Goal: Task Accomplishment & Management: Manage account settings

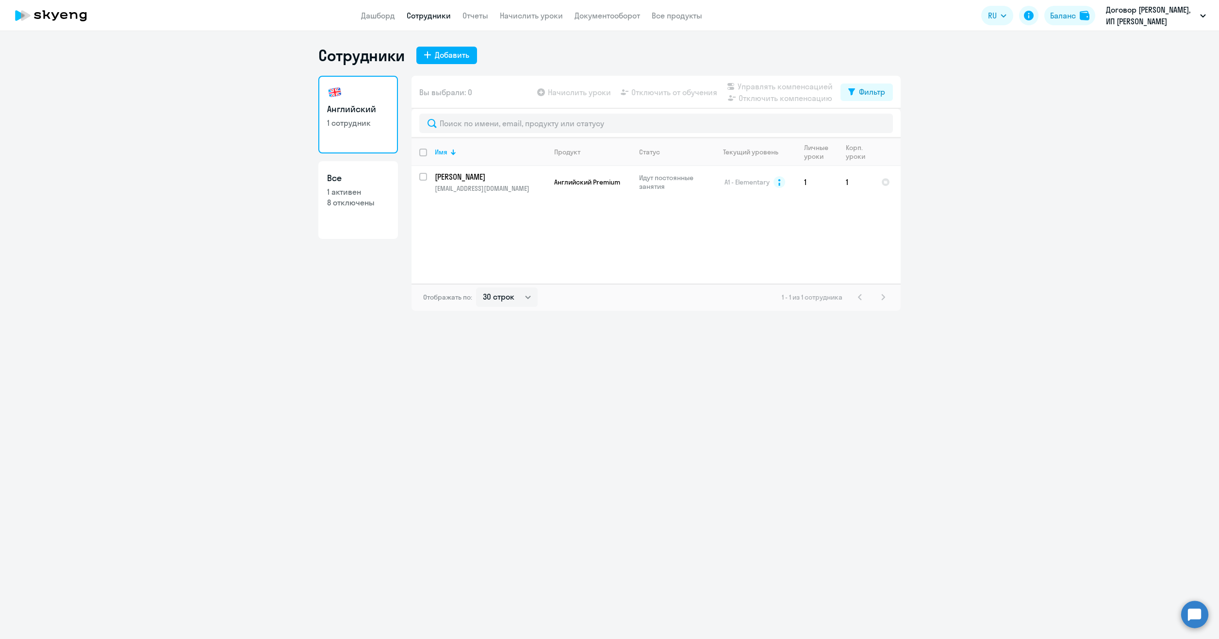
select select "30"
click at [1082, 14] on img at bounding box center [1085, 16] width 10 height 10
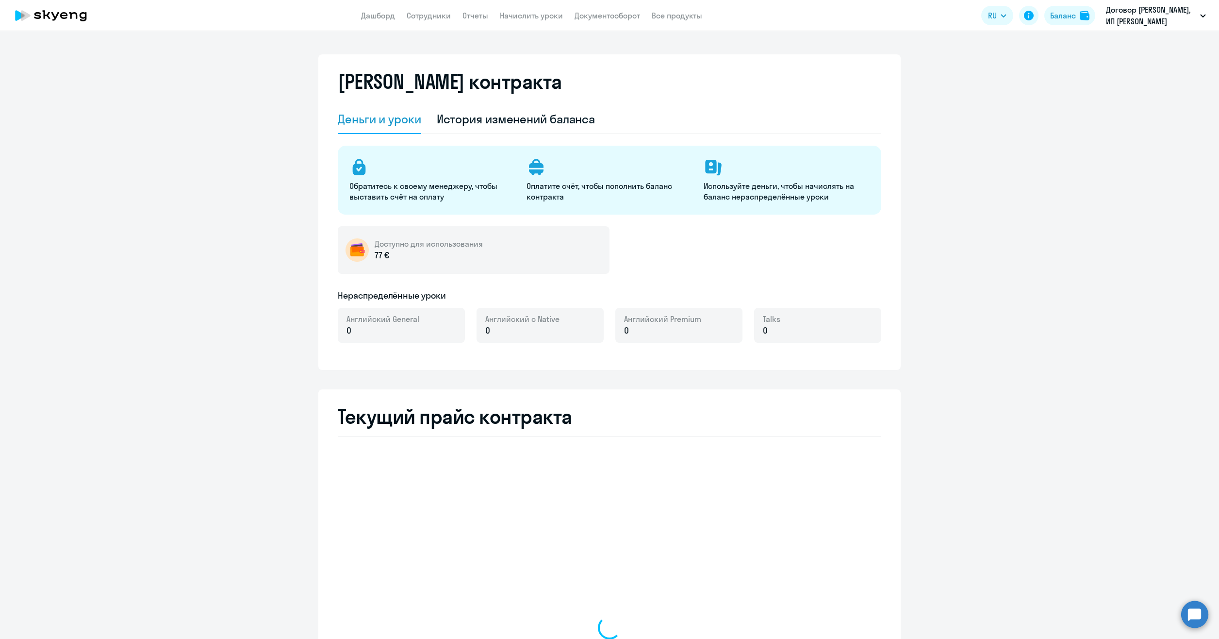
select select "english_adult_not_native_speaker"
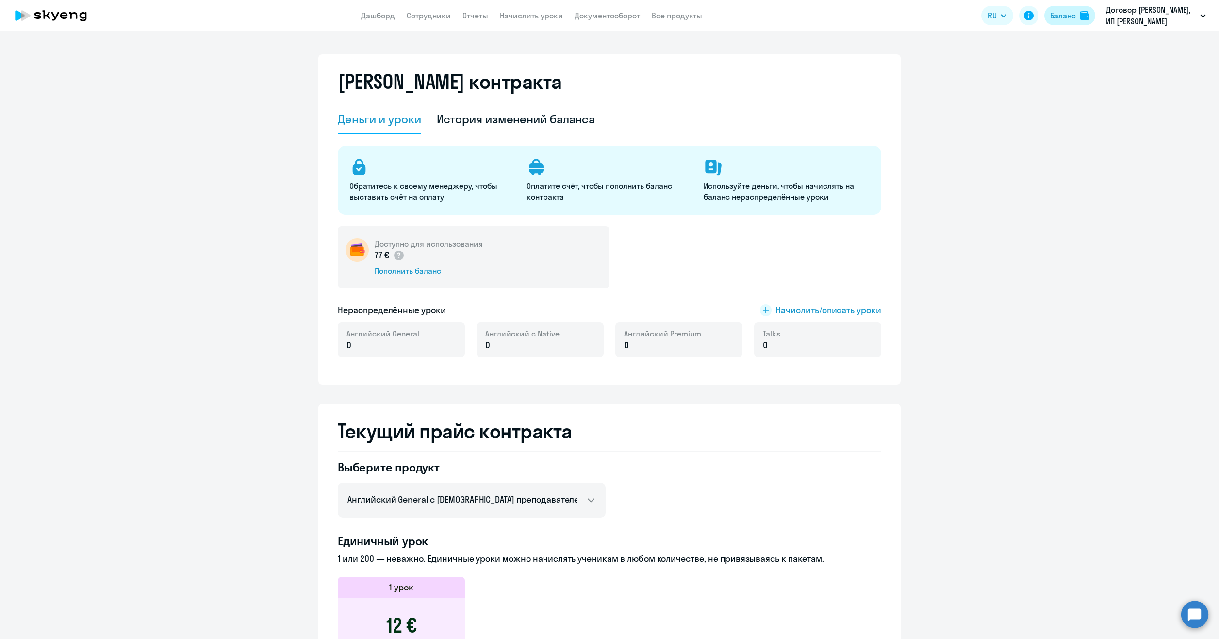
click at [1066, 13] on div "Баланс" at bounding box center [1063, 16] width 26 height 12
click at [1077, 11] on button "Баланс" at bounding box center [1069, 15] width 51 height 19
click at [983, 161] on ng-component "[PERSON_NAME] контракта [PERSON_NAME] и уроки История изменений баланса Обратит…" at bounding box center [609, 533] width 1219 height 958
click at [427, 18] on link "Сотрудники" at bounding box center [429, 16] width 44 height 10
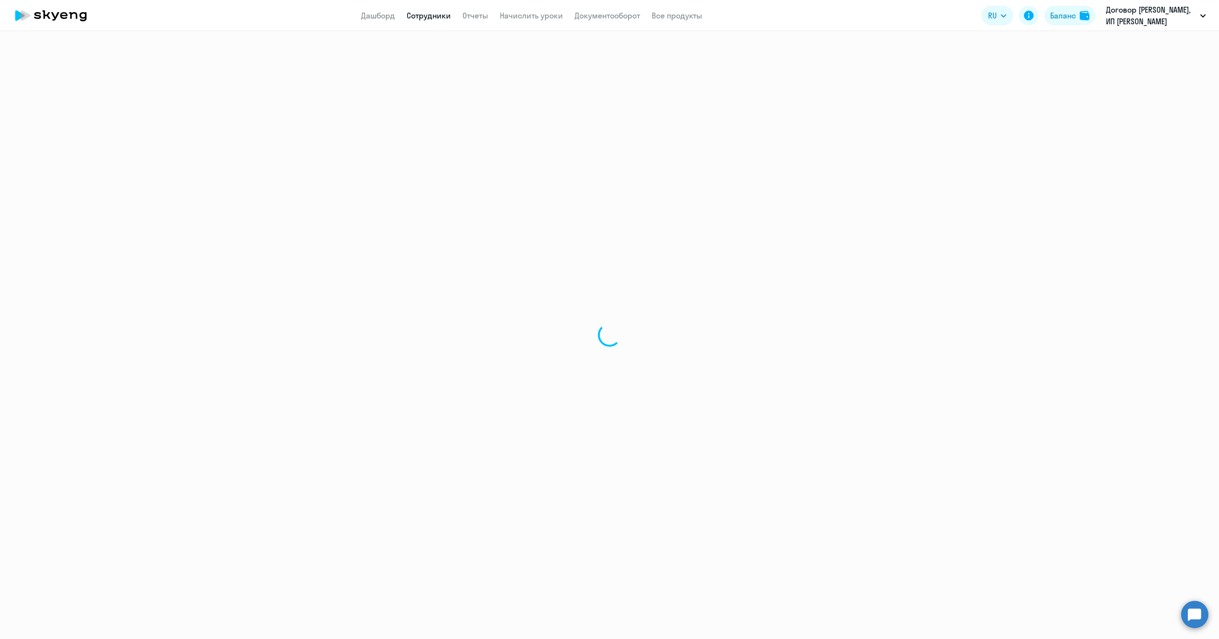
select select "30"
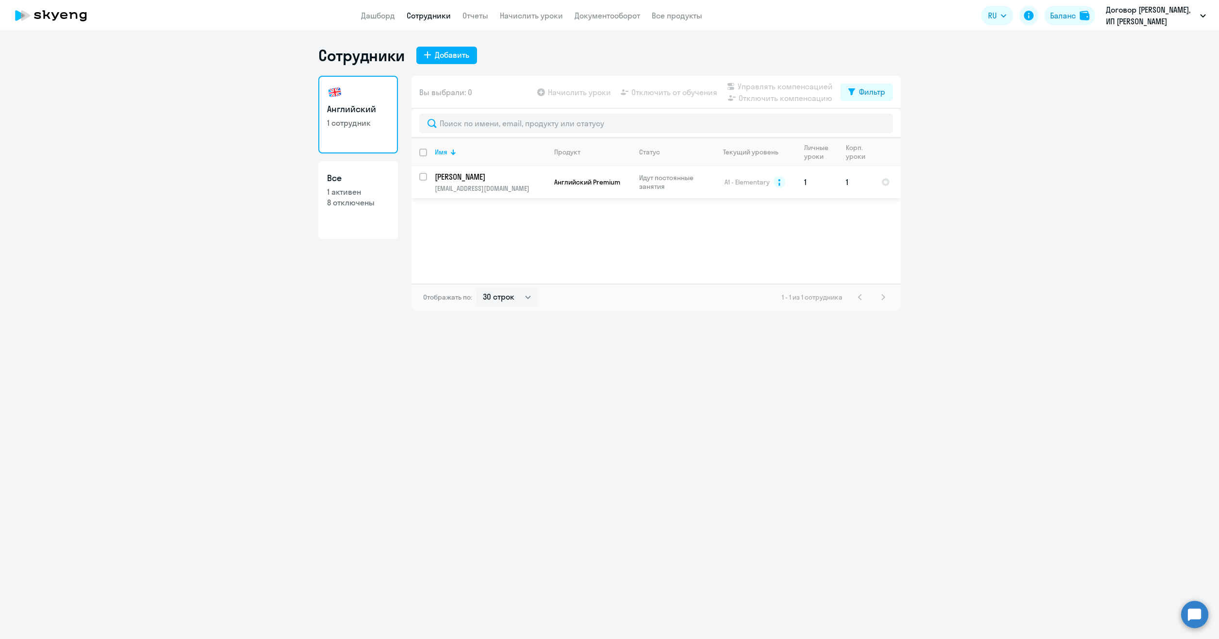
click at [424, 176] on input "select row 7263319" at bounding box center [428, 182] width 19 height 19
checkbox input "true"
click at [591, 92] on span "Начислить уроки" at bounding box center [579, 92] width 63 height 12
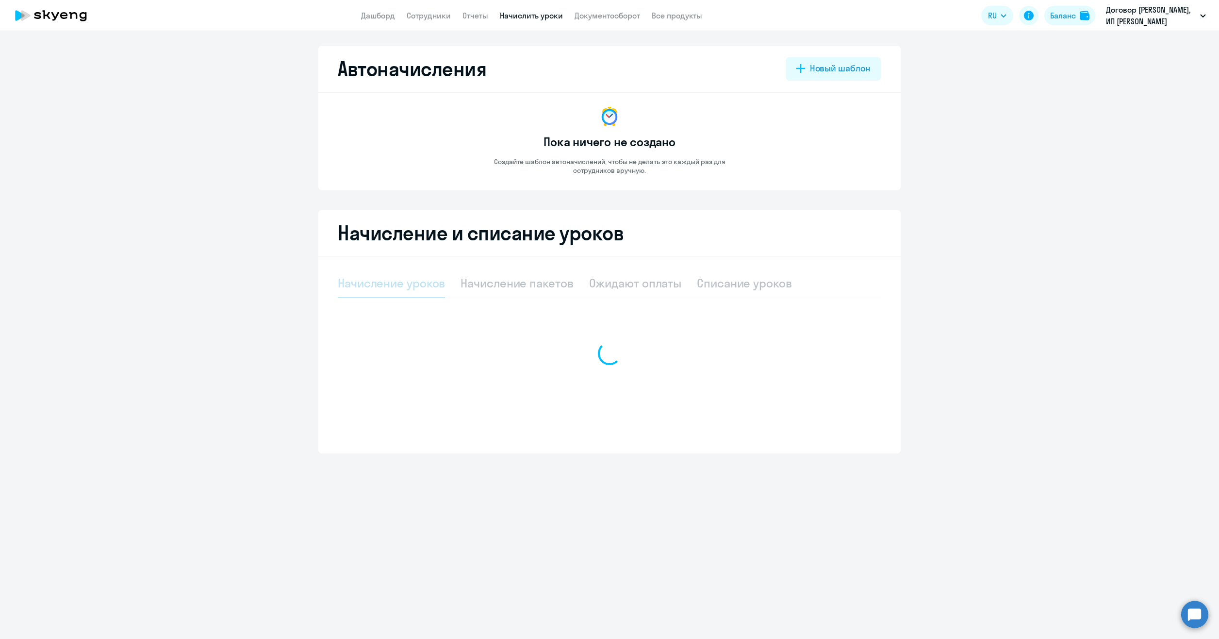
select select "10"
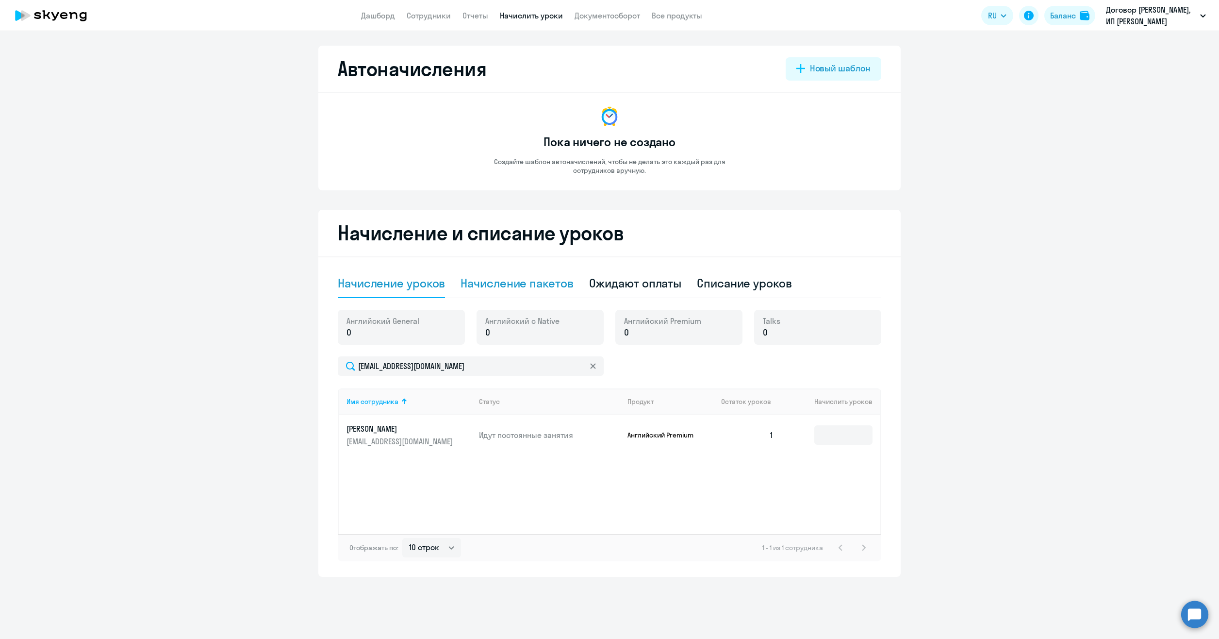
click at [538, 281] on div "Начисление пакетов" at bounding box center [516, 283] width 113 height 16
select select "10"
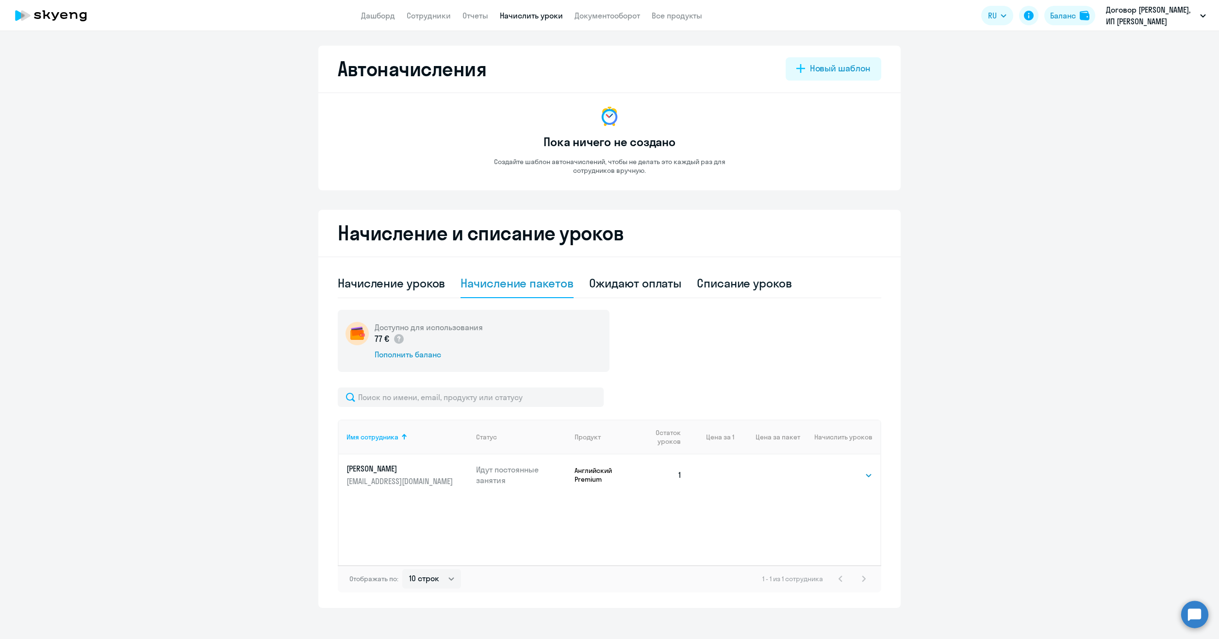
click at [678, 475] on td "1" at bounding box center [664, 474] width 49 height 41
click at [843, 476] on select "Выбрать 4 8 16 32 64 96 128" at bounding box center [853, 475] width 40 height 12
select select "4"
click at [833, 469] on select "Выбрать 4 8 16 32 64 96 128" at bounding box center [853, 475] width 40 height 12
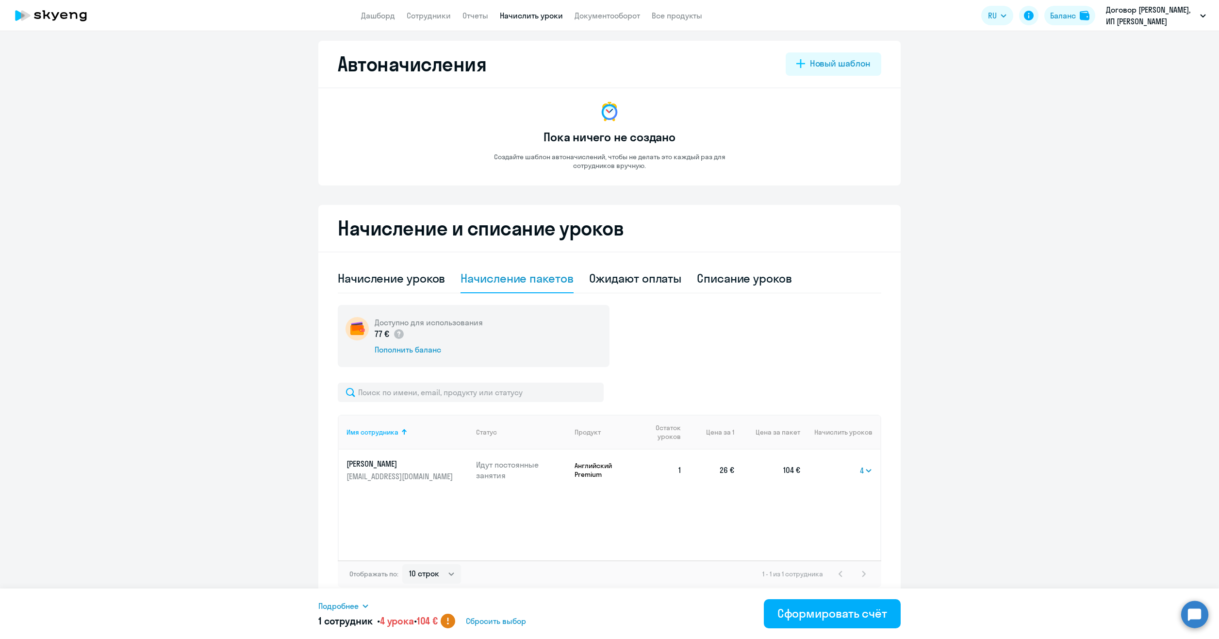
scroll to position [8, 0]
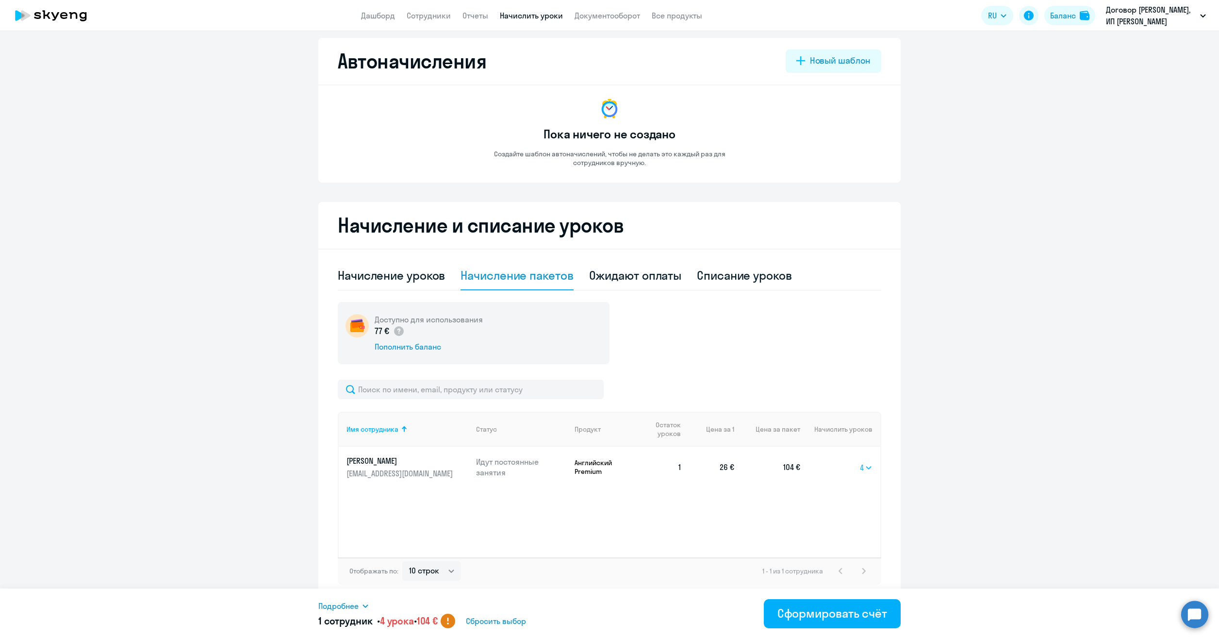
click at [864, 464] on select "Выбрать 4 8 16 32 64 96 128" at bounding box center [866, 467] width 13 height 12
select select
click at [860, 461] on select "Выбрать 4 8 16 32 64 96 128" at bounding box center [866, 467] width 13 height 12
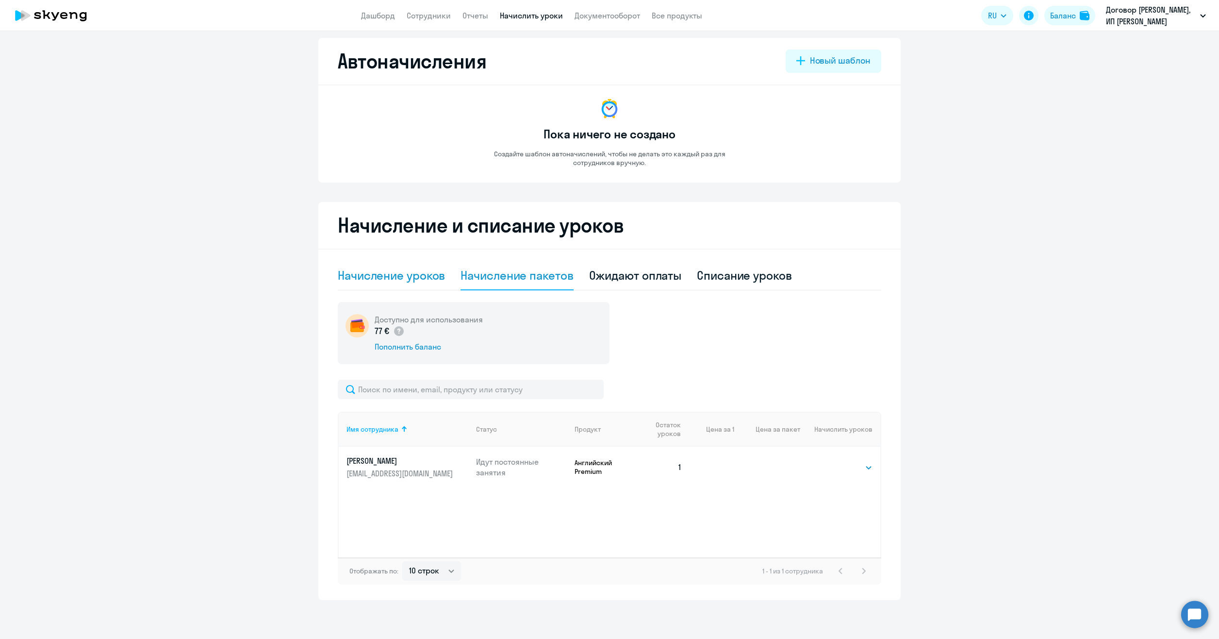
click at [364, 280] on div "Начисление уроков" at bounding box center [391, 275] width 107 height 16
select select "10"
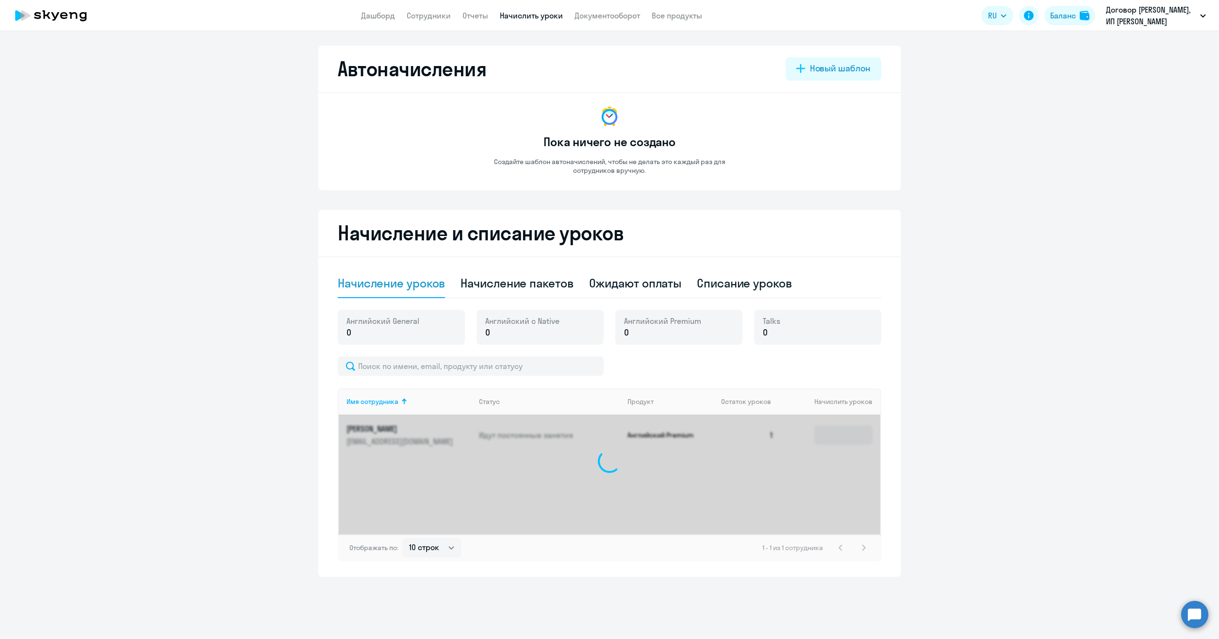
scroll to position [0, 0]
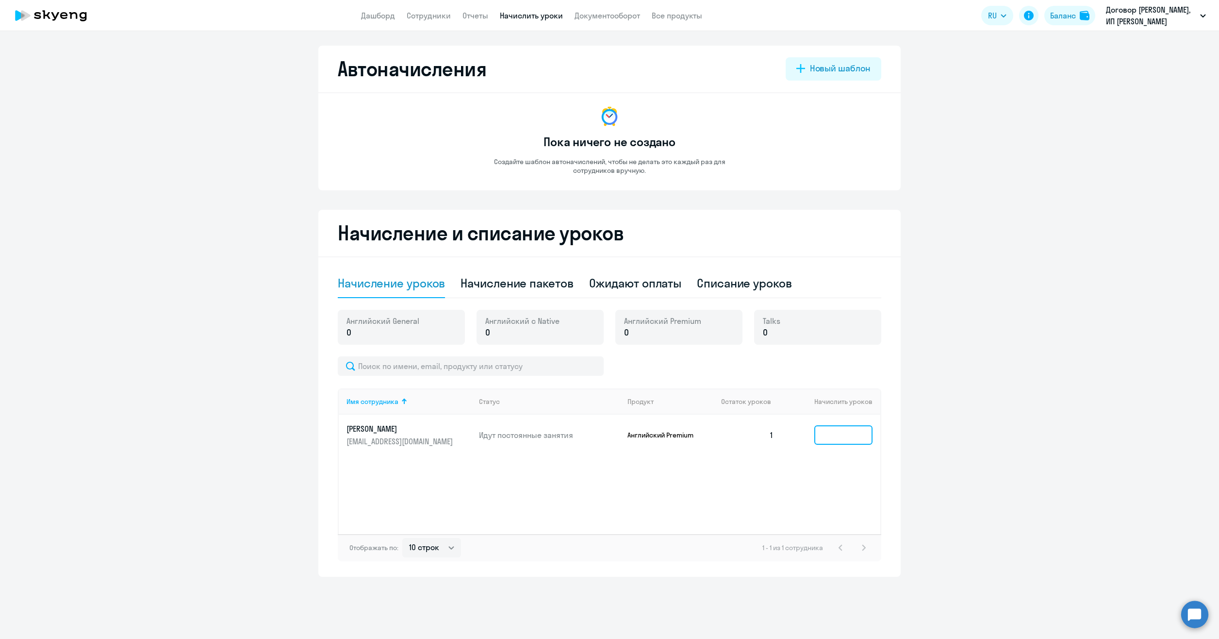
click at [836, 432] on input at bounding box center [843, 434] width 58 height 19
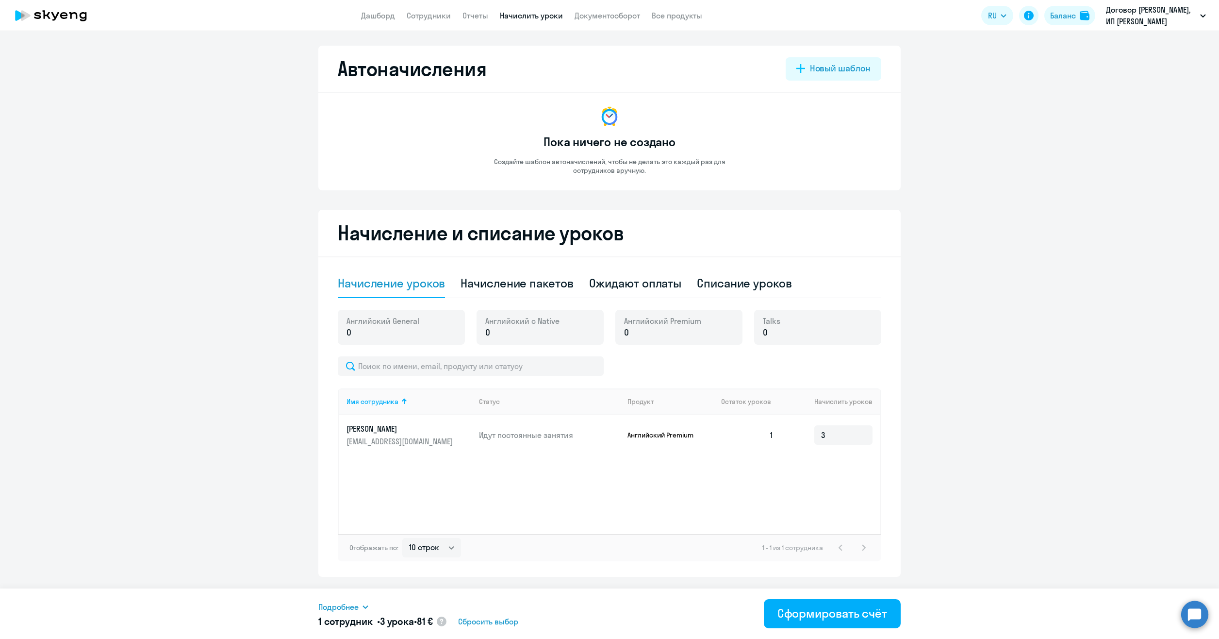
click at [826, 475] on div "Имя сотрудника Статус Продукт Остаток уроков Начислить уроков [PERSON_NAME] [PE…" at bounding box center [609, 461] width 543 height 146
drag, startPoint x: 835, startPoint y: 433, endPoint x: 728, endPoint y: 431, distance: 106.8
click at [729, 431] on tr "[PERSON_NAME] [PERSON_NAME][EMAIL_ADDRESS][DOMAIN_NAME] Идут постоянные занятия…" at bounding box center [609, 434] width 541 height 41
type input "2"
click at [770, 475] on div "Имя сотрудника Статус Продукт Остаток уроков Начислить уроков [PERSON_NAME] [PE…" at bounding box center [609, 461] width 543 height 146
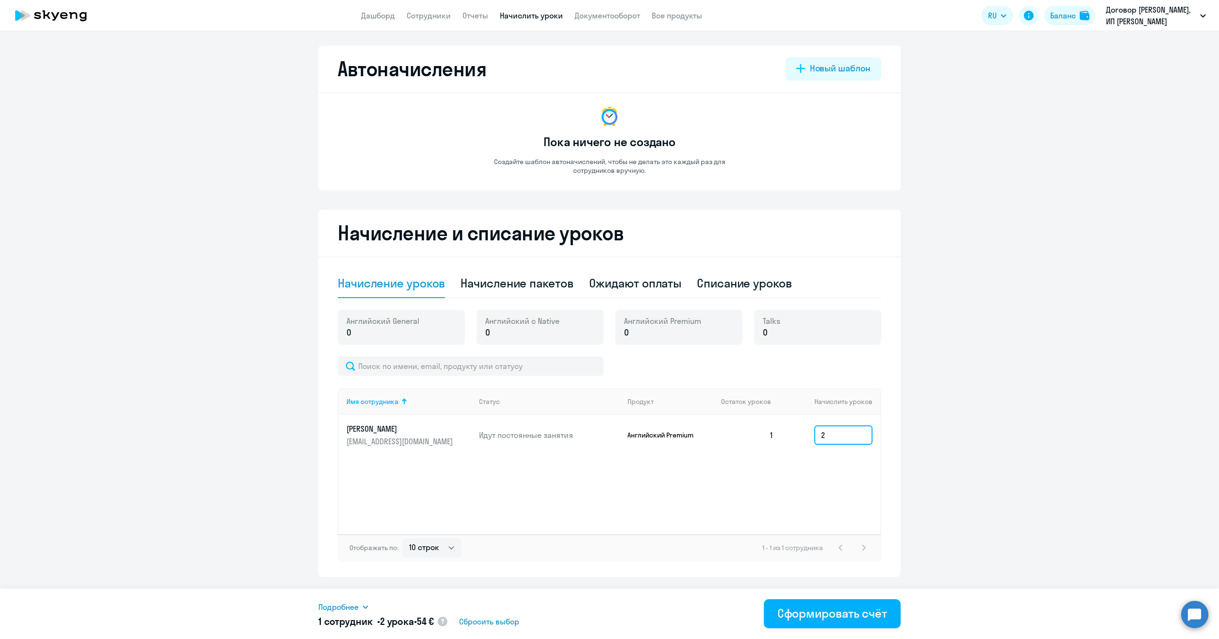
click at [818, 437] on input "2" at bounding box center [843, 434] width 58 height 19
click at [829, 497] on div "Имя сотрудника Статус Продукт Остаток уроков Начислить уроков [PERSON_NAME] [PE…" at bounding box center [609, 461] width 543 height 146
click at [505, 622] on span "Сбросить выбор" at bounding box center [489, 621] width 60 height 12
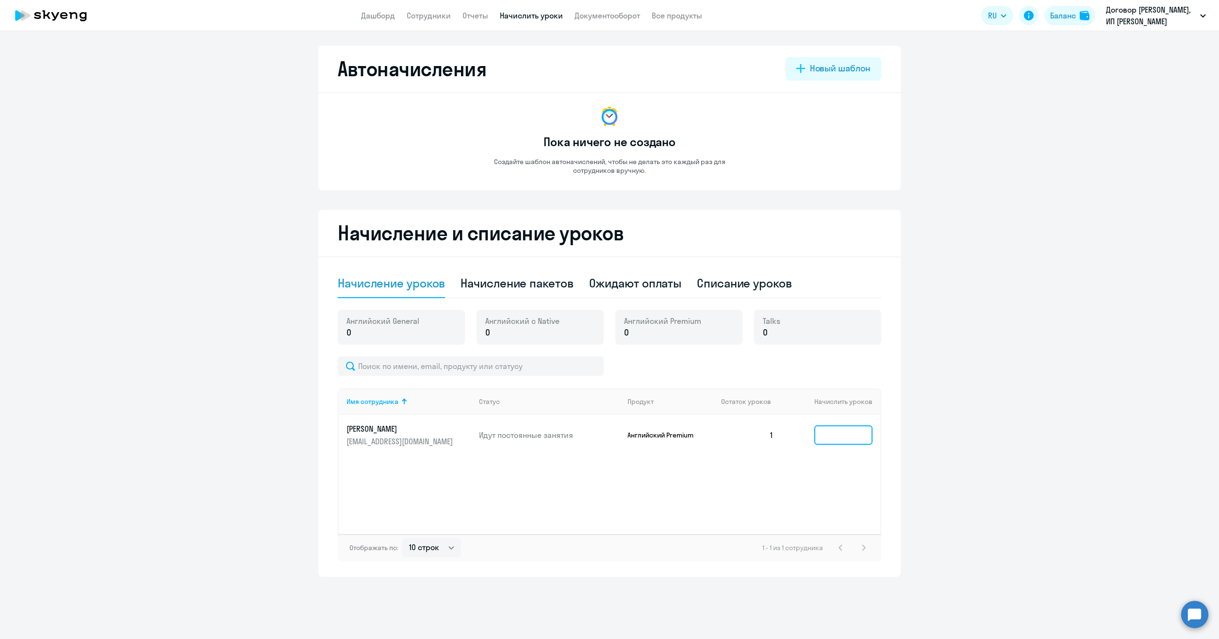
click at [839, 438] on input at bounding box center [843, 434] width 58 height 19
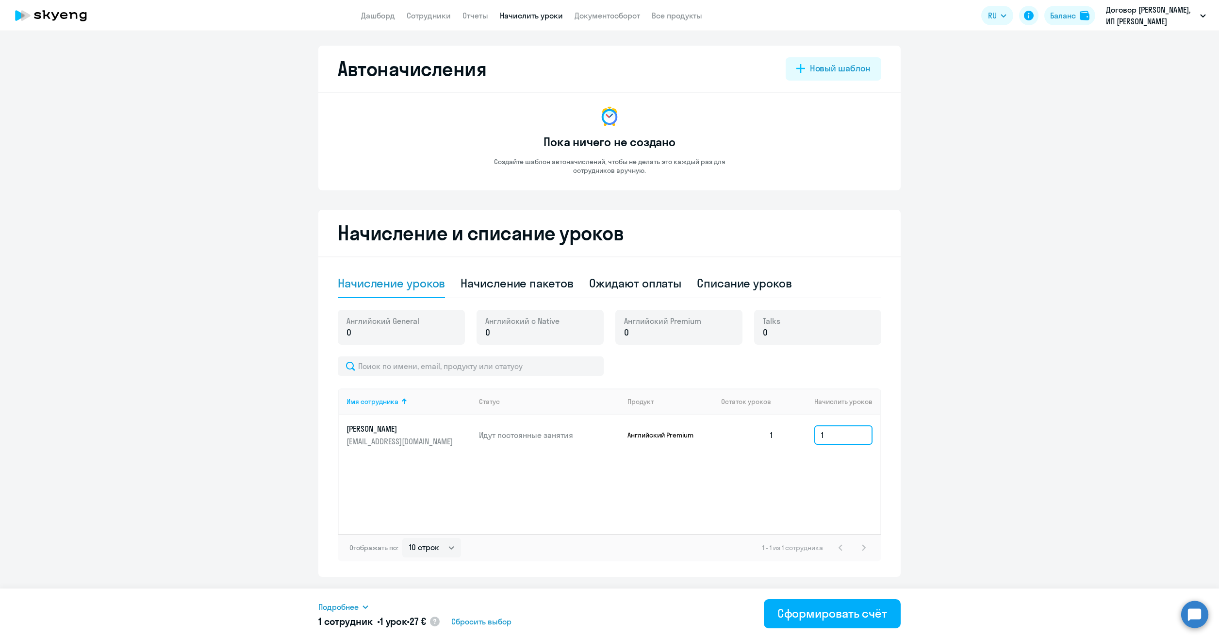
type input "1"
click at [792, 483] on div "Имя сотрудника Статус Продукт Остаток уроков Начислить уроков [PERSON_NAME] [PE…" at bounding box center [609, 461] width 543 height 146
drag, startPoint x: 852, startPoint y: 428, endPoint x: 735, endPoint y: 429, distance: 116.5
click at [737, 429] on tr "[PERSON_NAME] [PERSON_NAME][EMAIL_ADDRESS][DOMAIN_NAME] Идут постоянные занятия…" at bounding box center [609, 434] width 541 height 41
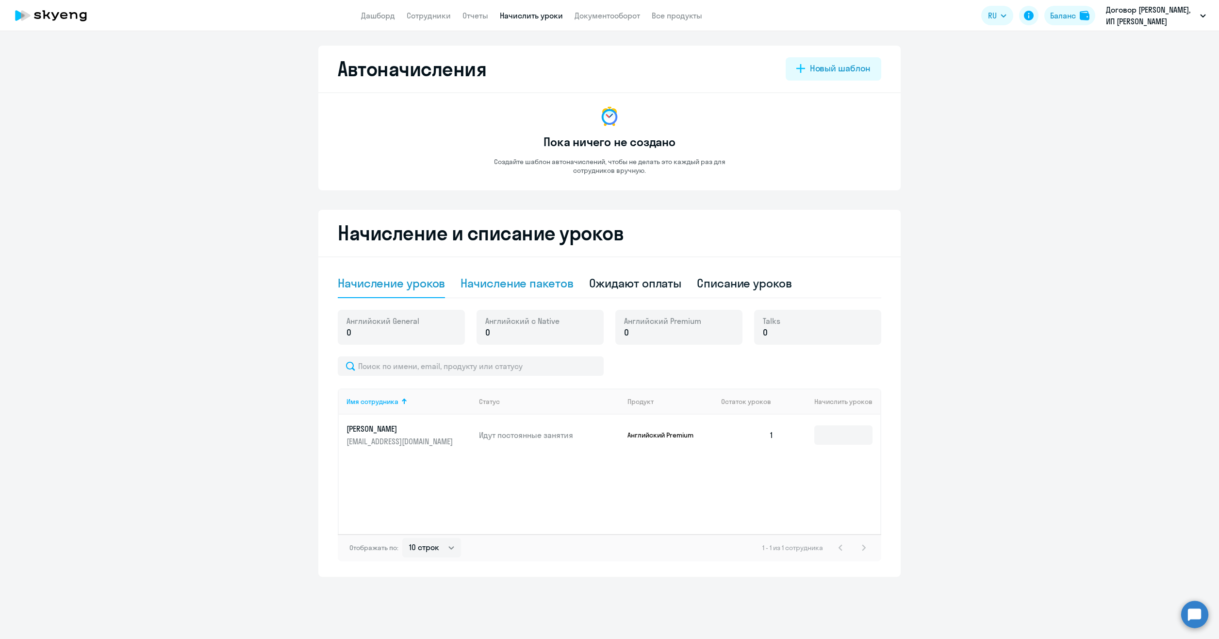
click at [532, 288] on div "Начисление пакетов" at bounding box center [516, 283] width 113 height 16
select select "10"
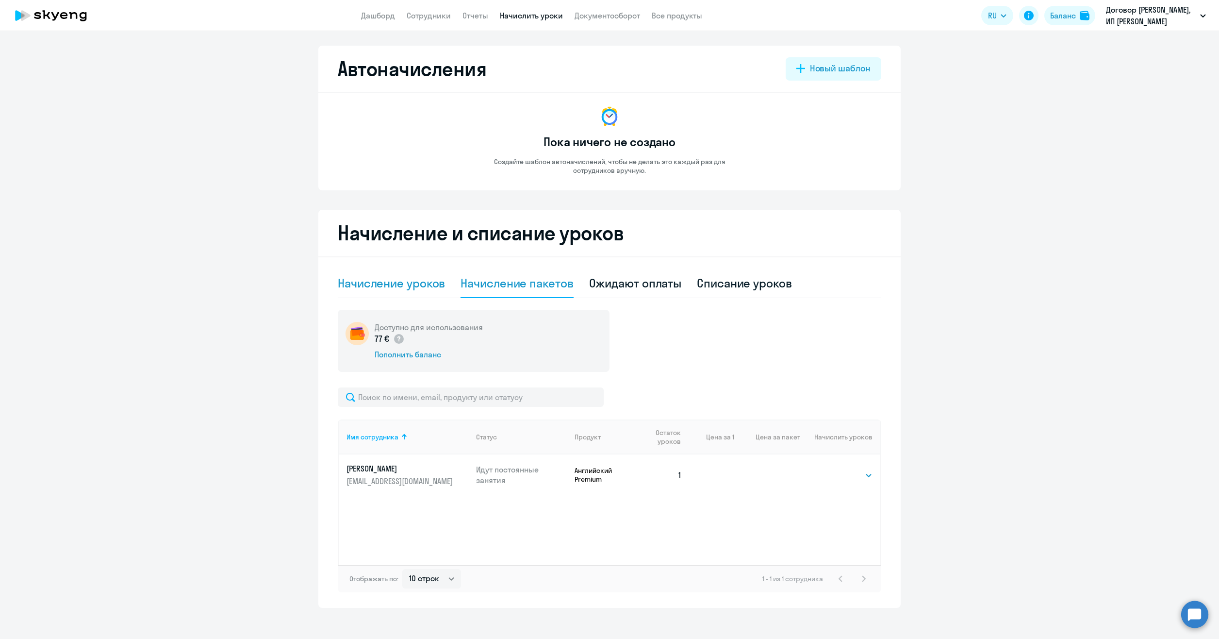
click at [401, 285] on div "Начисление уроков" at bounding box center [391, 283] width 107 height 16
select select "10"
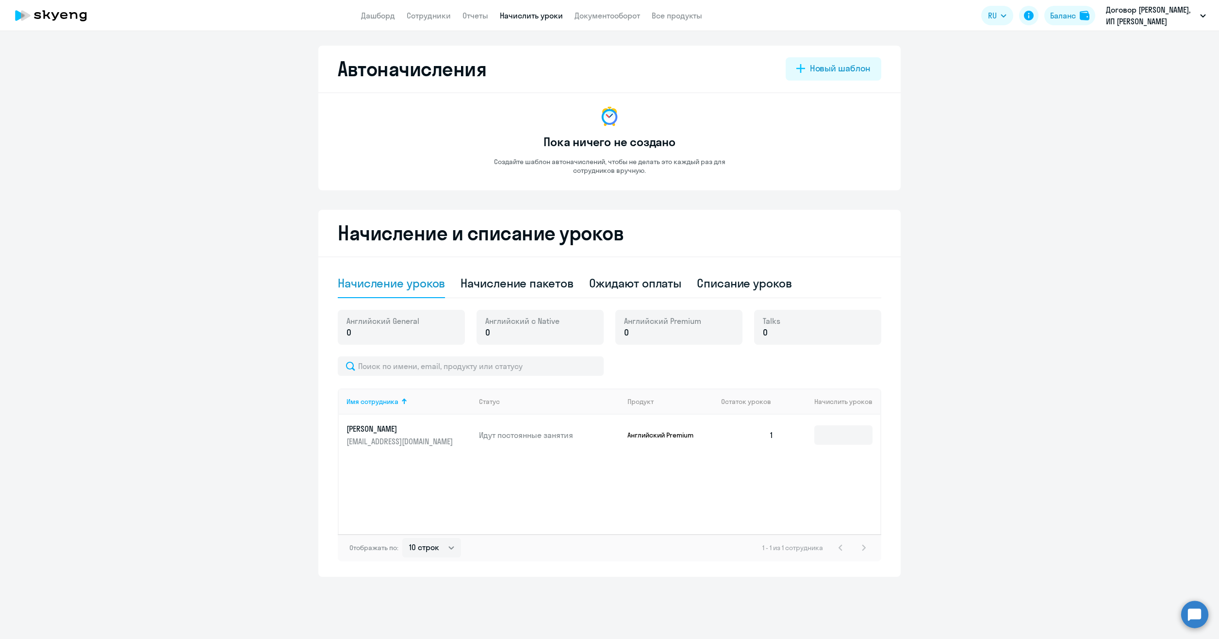
click at [550, 427] on td "Идут постоянные занятия" at bounding box center [545, 434] width 148 height 41
click at [458, 434] on link "[PERSON_NAME] [PERSON_NAME][EMAIL_ADDRESS][DOMAIN_NAME]" at bounding box center [408, 434] width 125 height 23
click at [645, 432] on p "Английский Premium" at bounding box center [663, 434] width 73 height 9
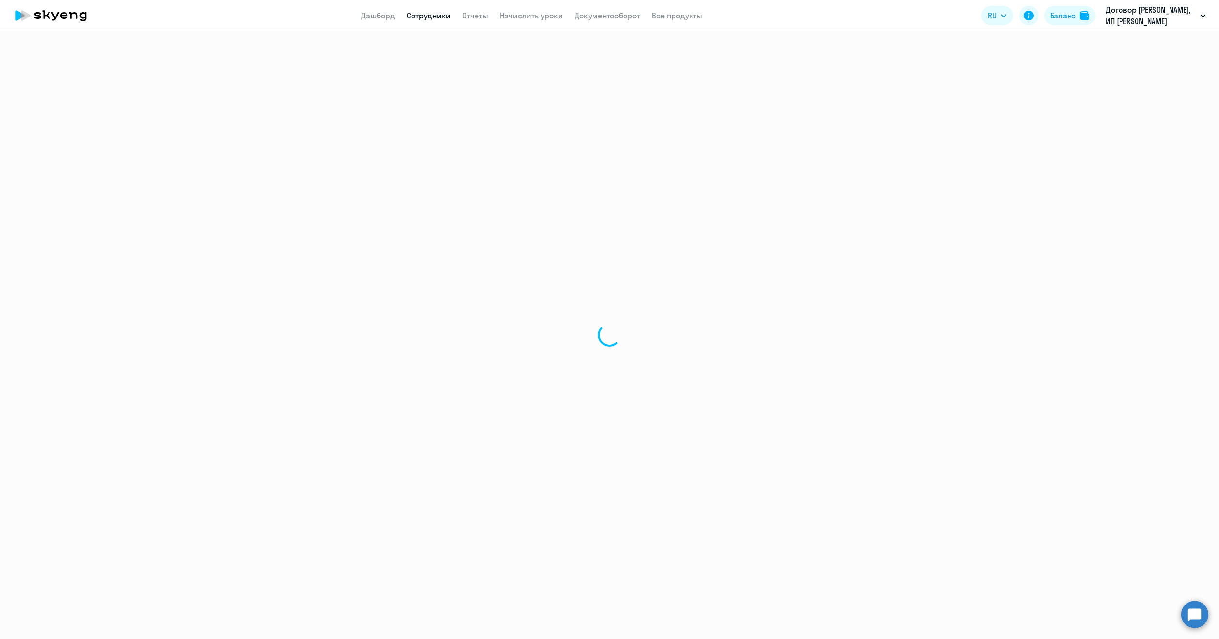
select select "english"
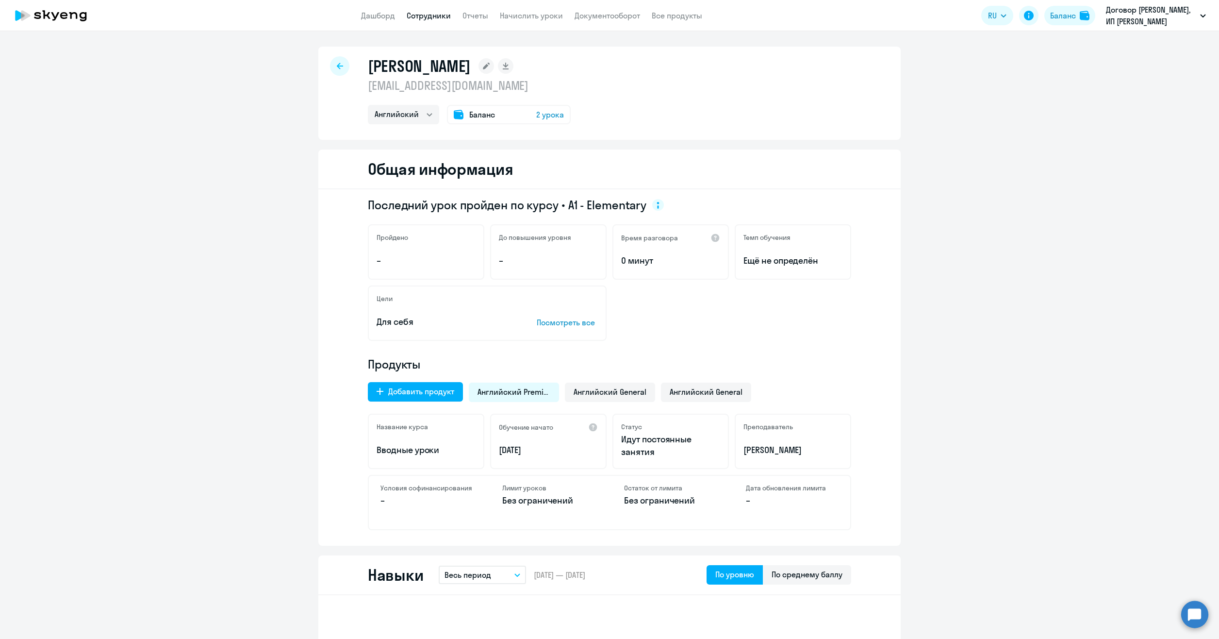
click at [547, 114] on span "2 урока" at bounding box center [550, 115] width 28 height 12
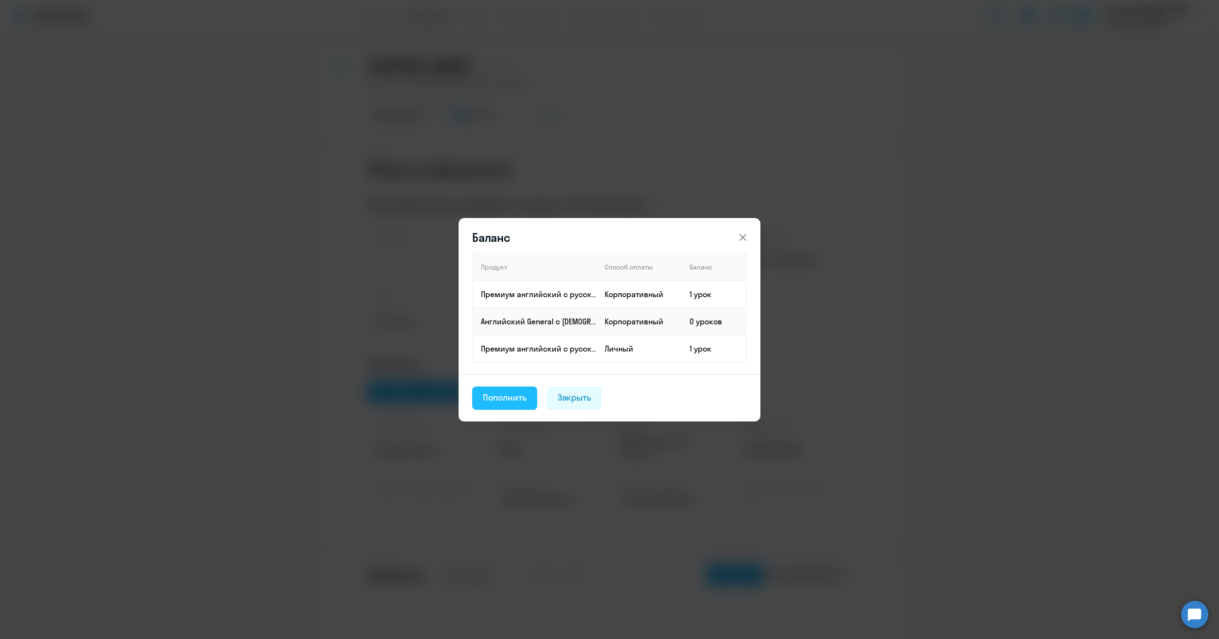
click at [519, 396] on div "Пополнить" at bounding box center [505, 397] width 44 height 13
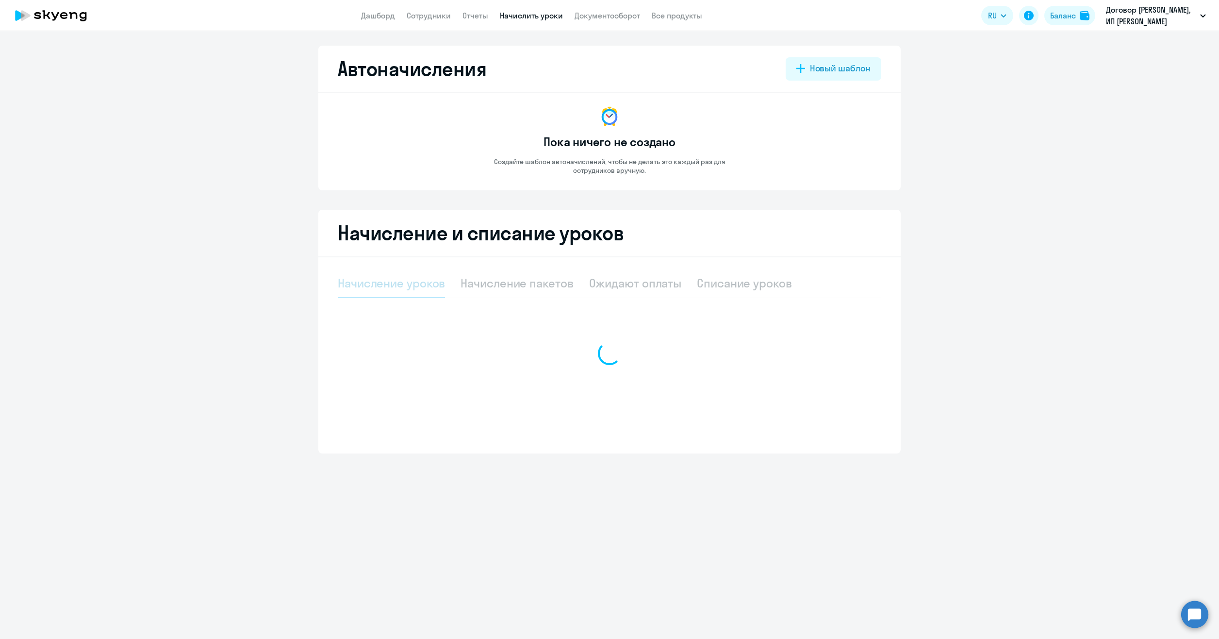
select select "10"
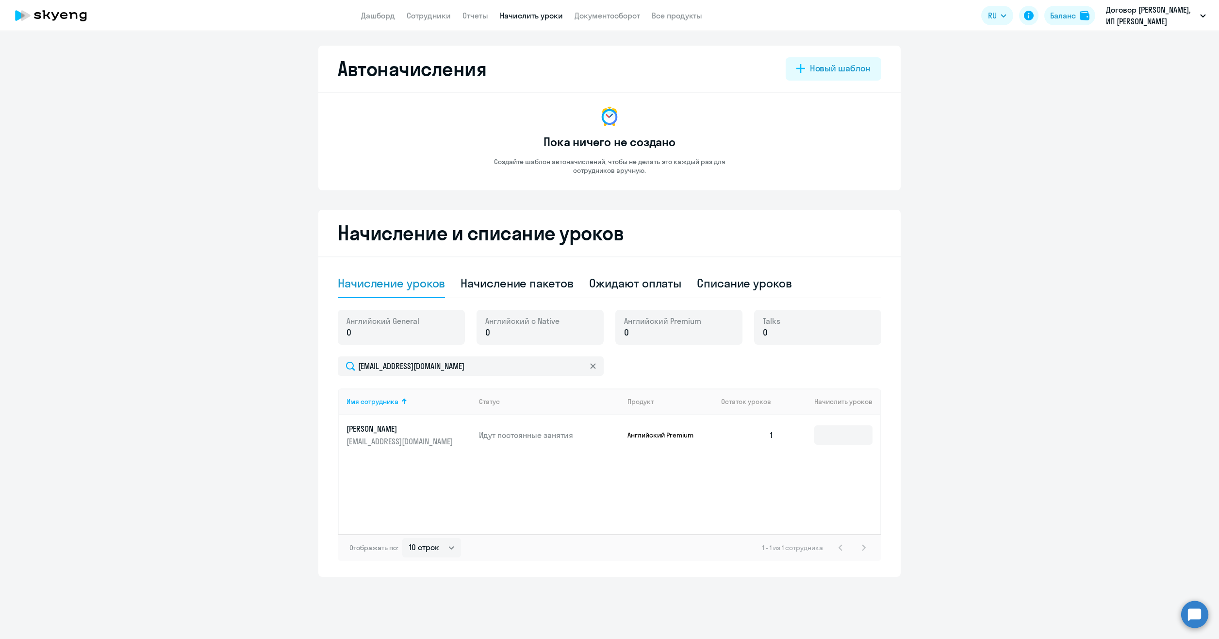
click at [536, 436] on p "Идут постоянные занятия" at bounding box center [549, 434] width 141 height 11
click at [831, 431] on input at bounding box center [843, 434] width 58 height 19
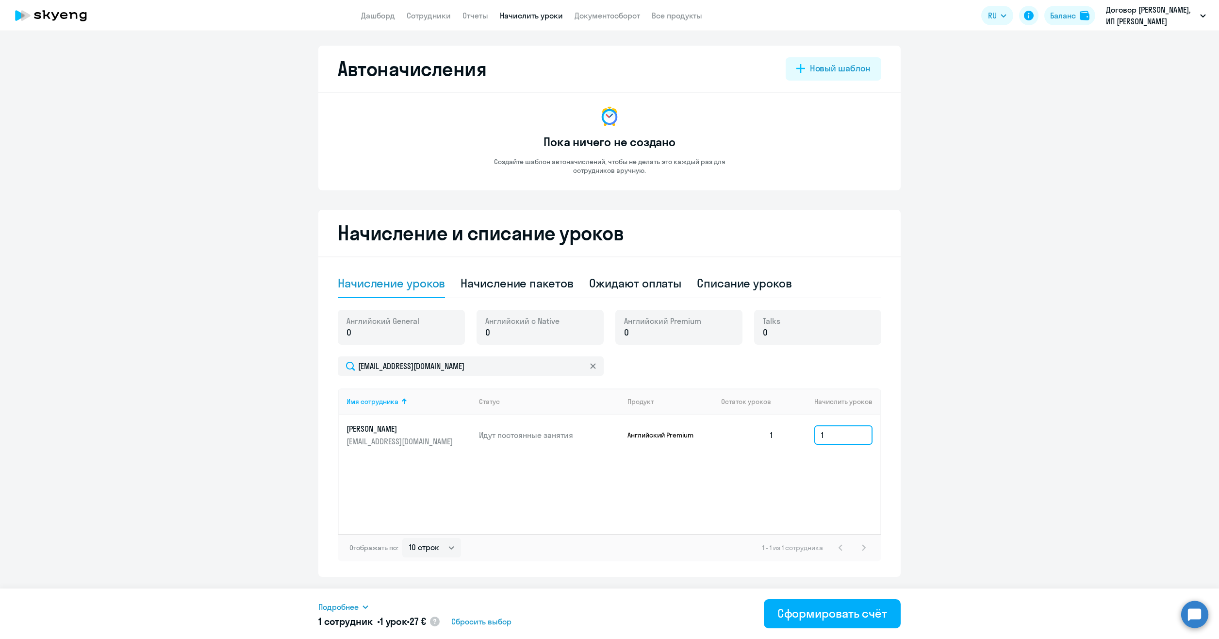
drag, startPoint x: 813, startPoint y: 433, endPoint x: 791, endPoint y: 434, distance: 21.9
click at [791, 433] on td "1" at bounding box center [830, 434] width 99 height 41
click at [797, 433] on td "2" at bounding box center [830, 434] width 99 height 41
drag, startPoint x: 833, startPoint y: 435, endPoint x: 783, endPoint y: 435, distance: 50.5
click at [784, 435] on td "3" at bounding box center [830, 434] width 99 height 41
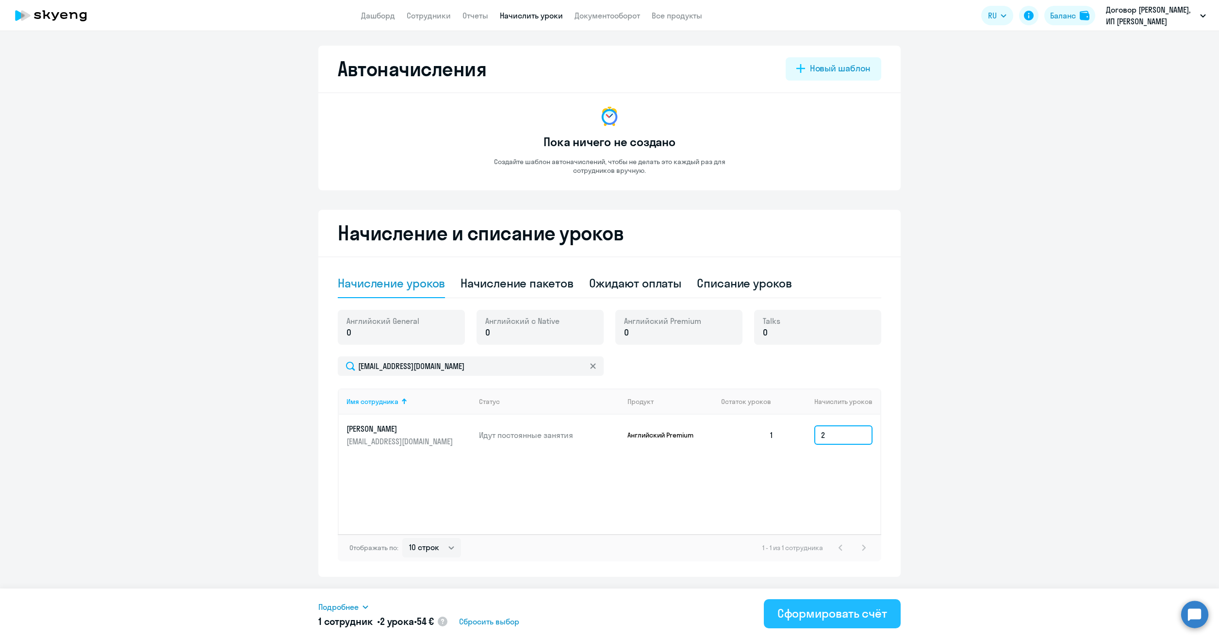
type input "2"
click at [798, 600] on button "Сформировать счёт" at bounding box center [832, 613] width 137 height 29
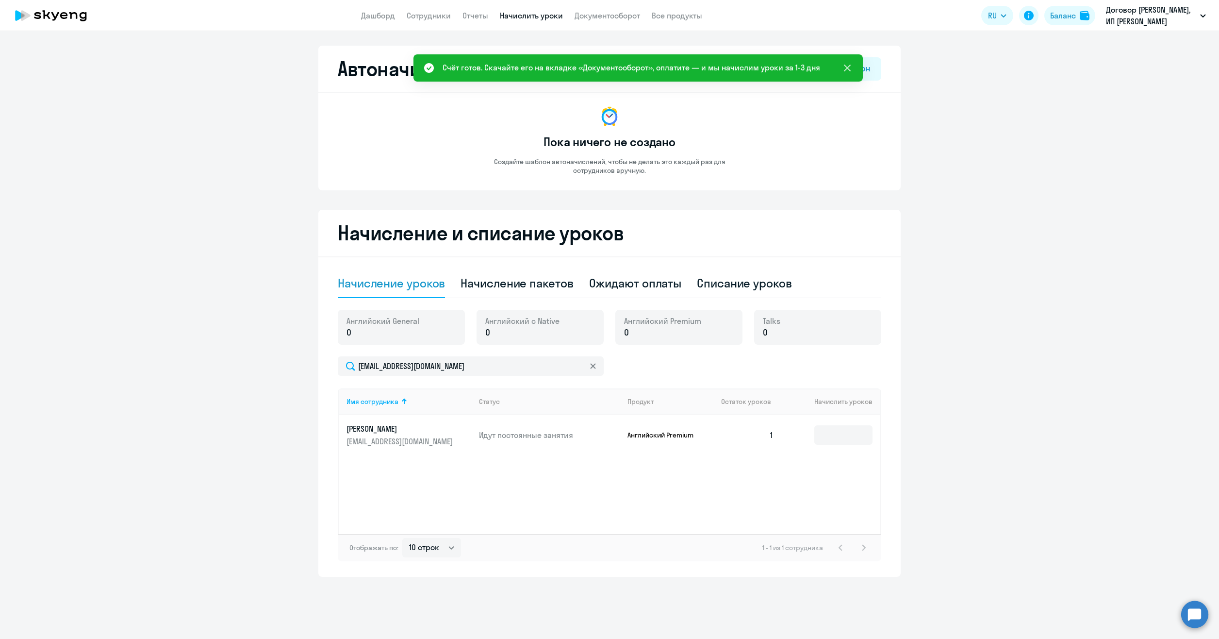
click at [846, 66] on icon at bounding box center [847, 68] width 7 height 7
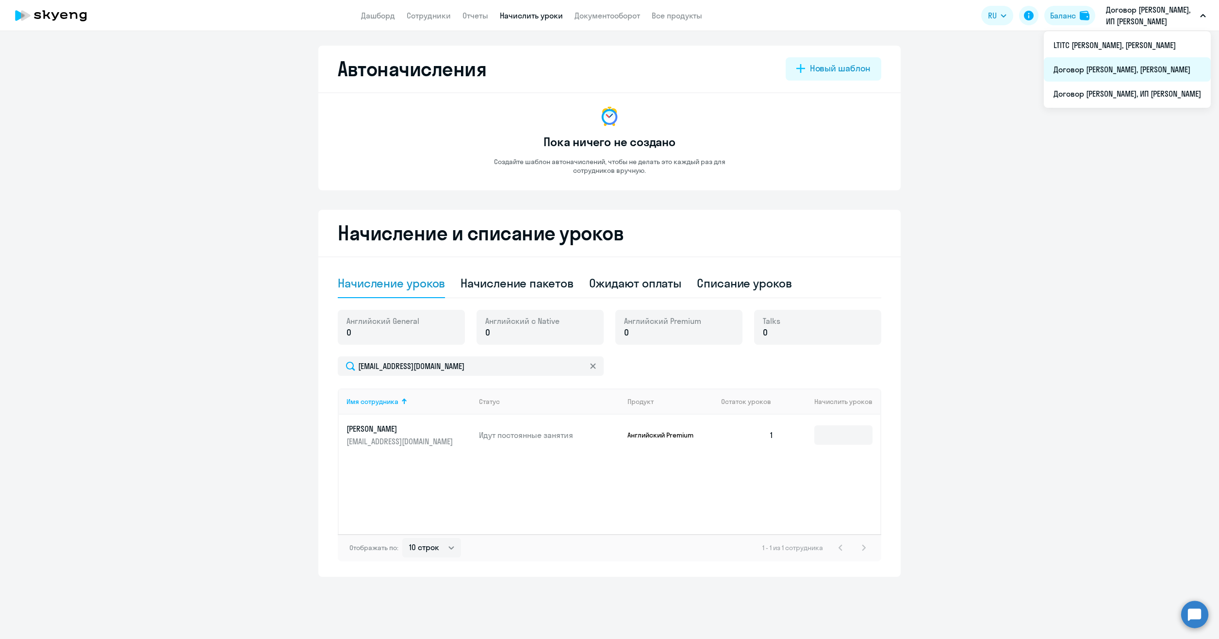
click at [1055, 70] on li "Договор [PERSON_NAME], [PERSON_NAME]" at bounding box center [1127, 69] width 167 height 24
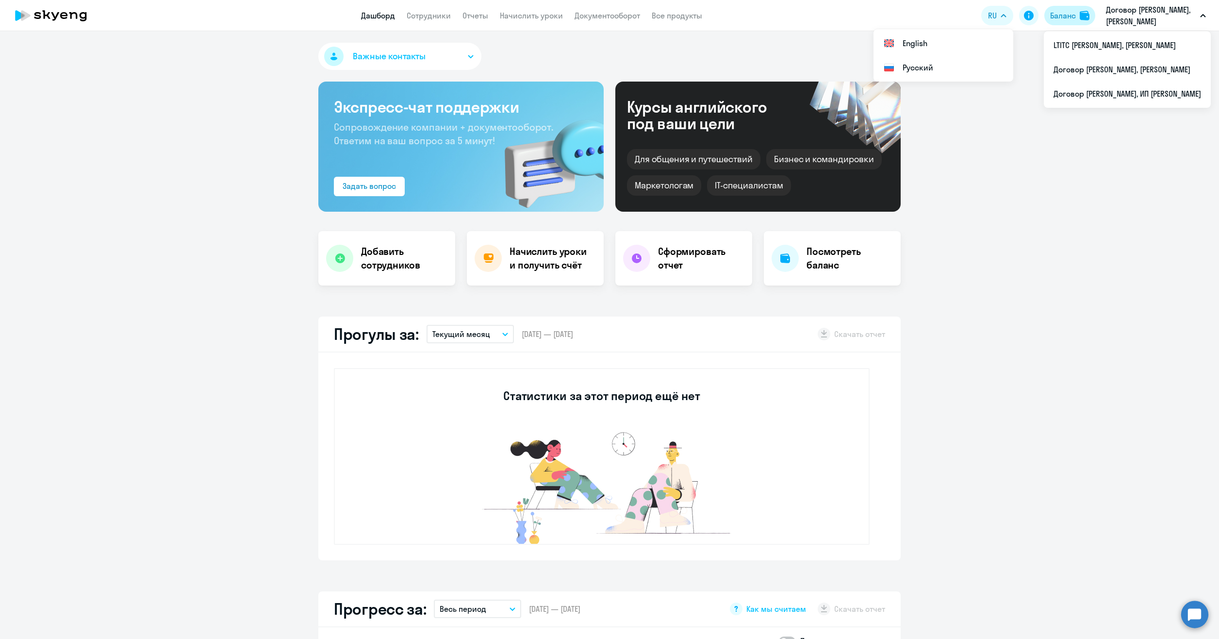
click at [1072, 16] on div "Баланс" at bounding box center [1063, 16] width 26 height 12
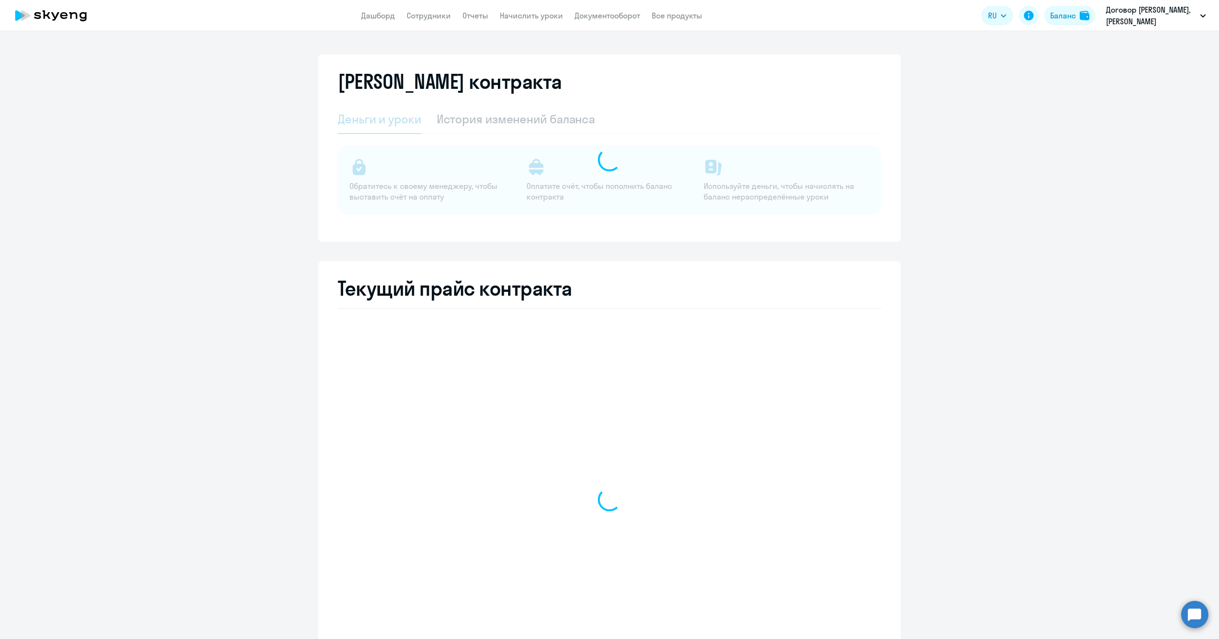
select select "english_adult_not_native_speaker_course_elementary"
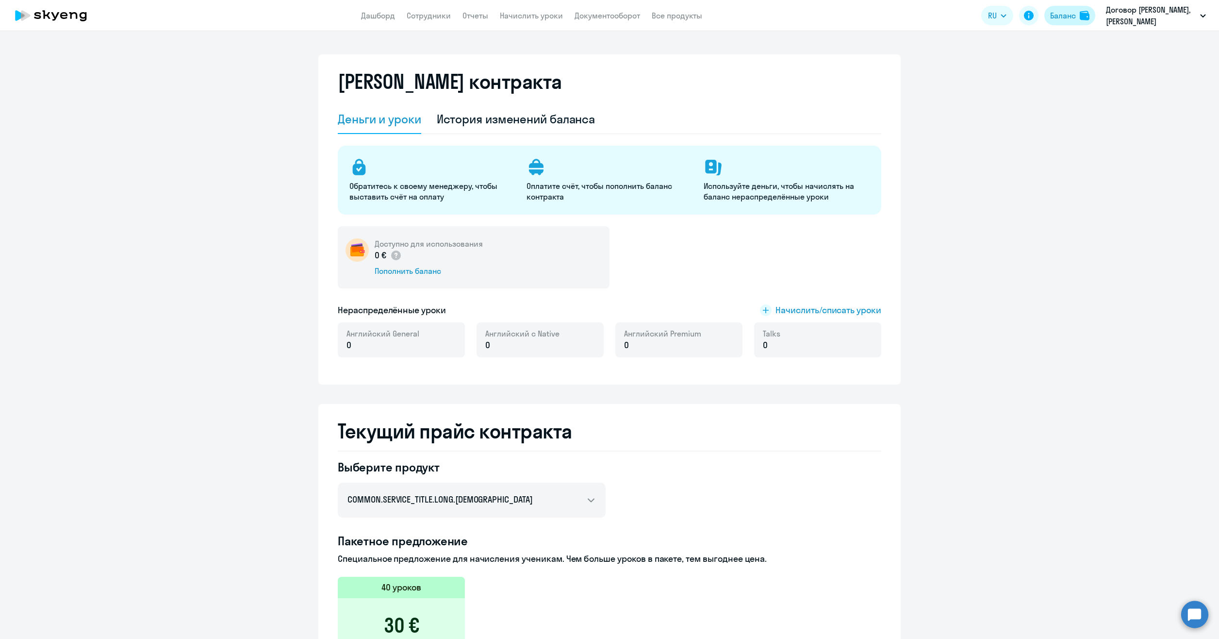
click at [1064, 12] on div "Баланс" at bounding box center [1063, 16] width 26 height 12
click at [1068, 18] on div "Баланс" at bounding box center [1063, 16] width 26 height 12
click at [1103, 13] on button "Договор [PERSON_NAME], [PERSON_NAME]" at bounding box center [1156, 15] width 110 height 23
click at [1083, 92] on li "Договор [PERSON_NAME], ИП [PERSON_NAME]" at bounding box center [1127, 94] width 167 height 24
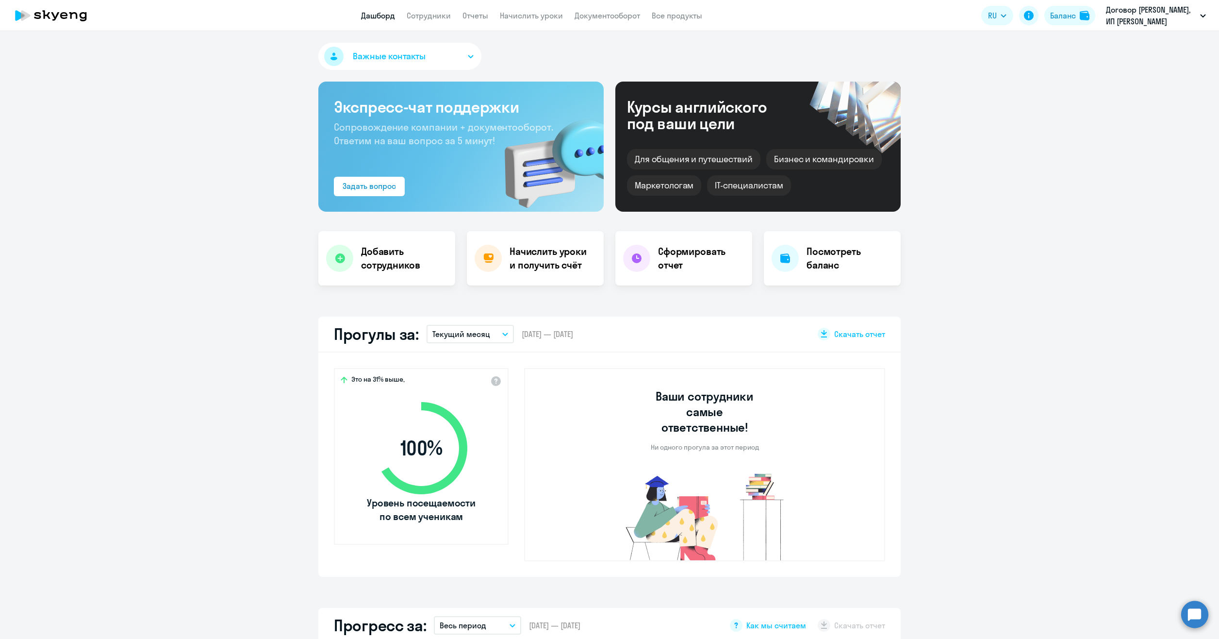
select select "30"
click at [1056, 12] on div "Баланс" at bounding box center [1063, 16] width 26 height 12
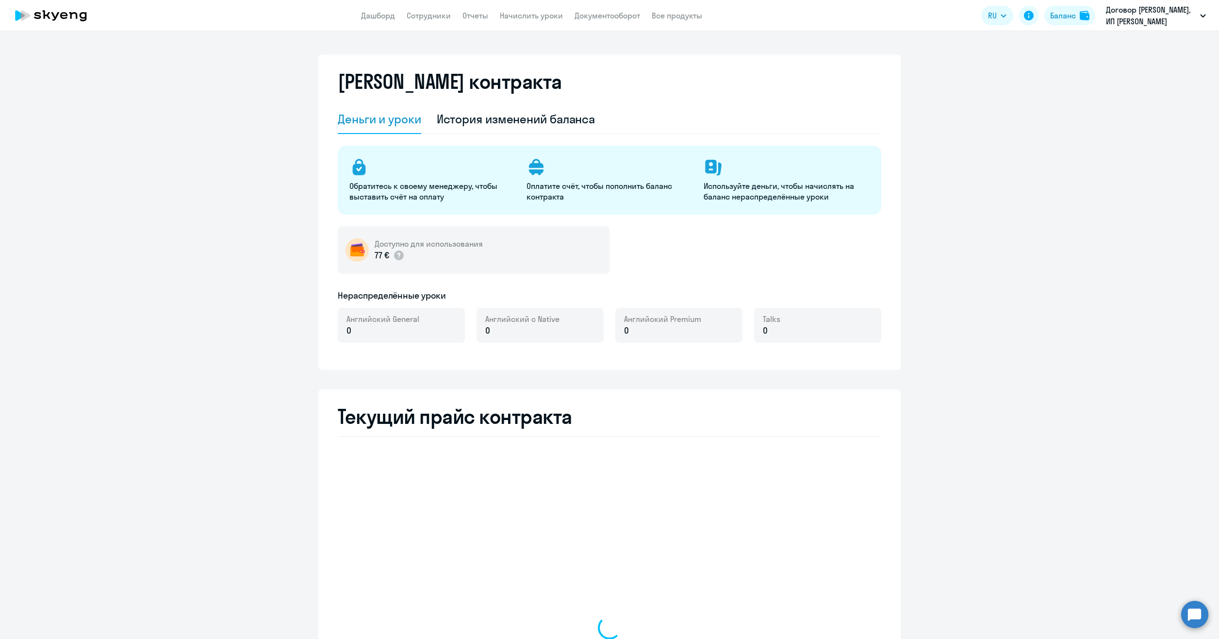
select select "english_adult_not_native_speaker"
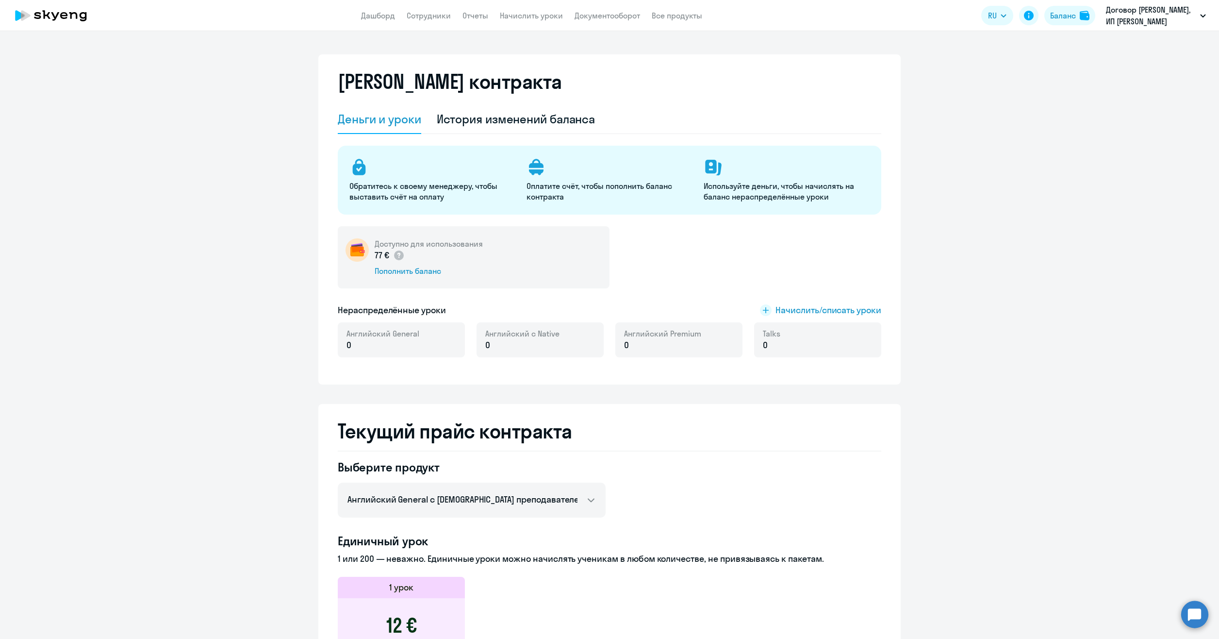
click at [503, 346] on p "0" at bounding box center [522, 345] width 74 height 13
click at [384, 339] on div "Английский General 0" at bounding box center [382, 339] width 73 height 23
click at [520, 340] on p "0" at bounding box center [522, 345] width 74 height 13
click at [643, 344] on p "0" at bounding box center [662, 345] width 77 height 13
click at [828, 310] on span "Начислить/списать уроки" at bounding box center [828, 310] width 106 height 13
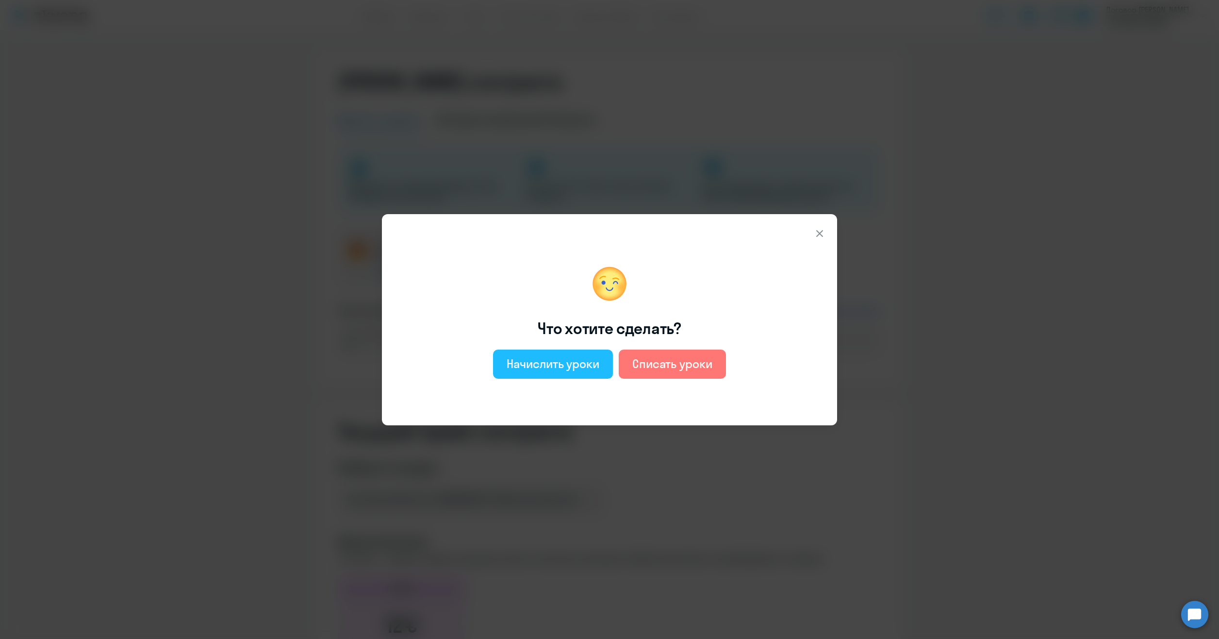
click at [567, 365] on div "Начислить уроки" at bounding box center [553, 364] width 93 height 16
select select "english_adult_not_native_speaker"
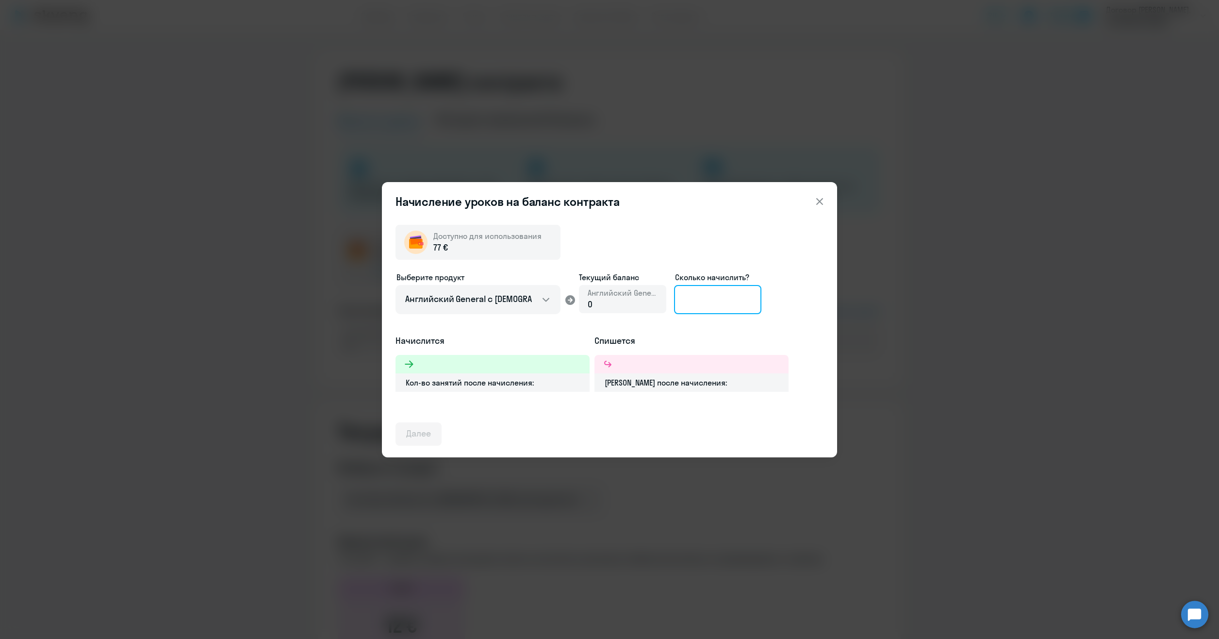
click at [714, 299] on input at bounding box center [717, 299] width 87 height 29
type input "1"
type input "3"
click at [507, 299] on select "Английский General с [DEMOGRAPHIC_DATA] преподавателем Английский General с [DE…" at bounding box center [477, 299] width 165 height 29
select select "english_adult_not_native_speaker_premium"
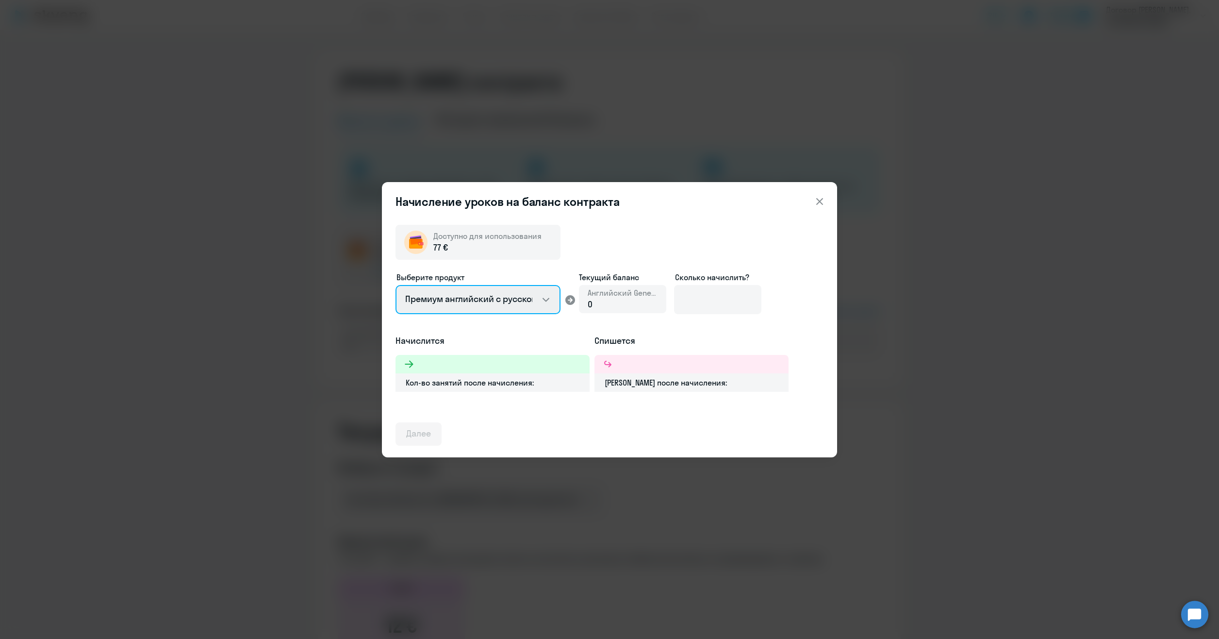
click at [395, 285] on select "Английский General с [DEMOGRAPHIC_DATA] преподавателем Английский General с [DE…" at bounding box center [477, 299] width 165 height 29
click at [696, 303] on input at bounding box center [717, 299] width 87 height 29
type input "3"
type input "2"
click at [419, 427] on div "Далее" at bounding box center [418, 433] width 25 height 13
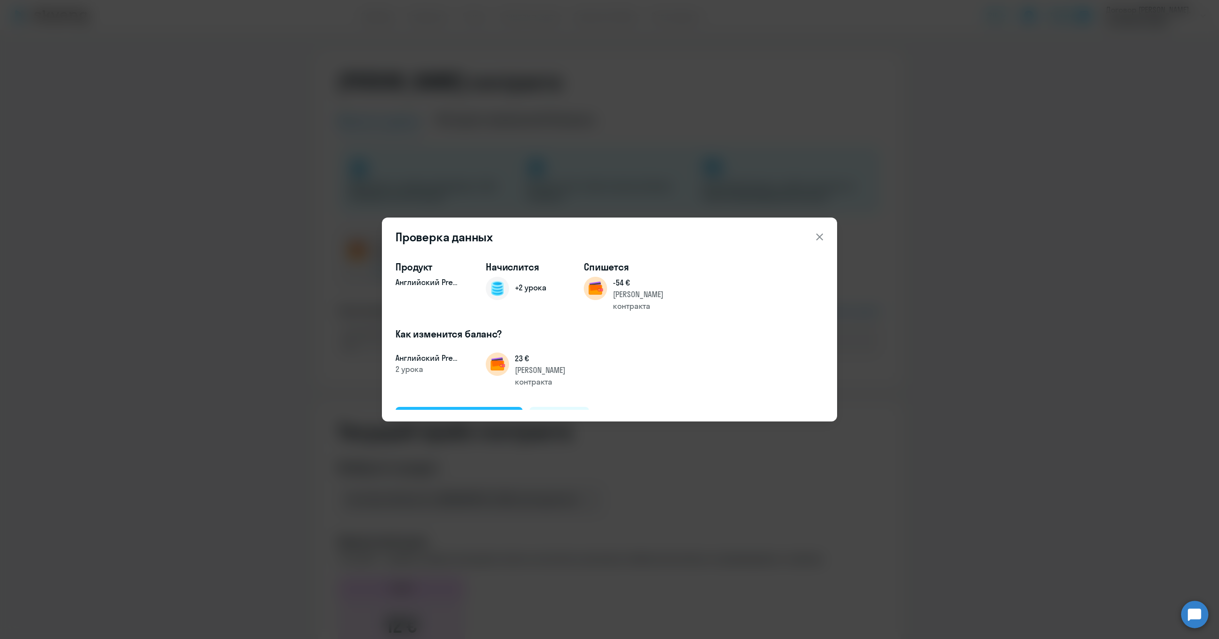
click at [476, 411] on div "Подтвердить и начислить" at bounding box center [459, 417] width 106 height 13
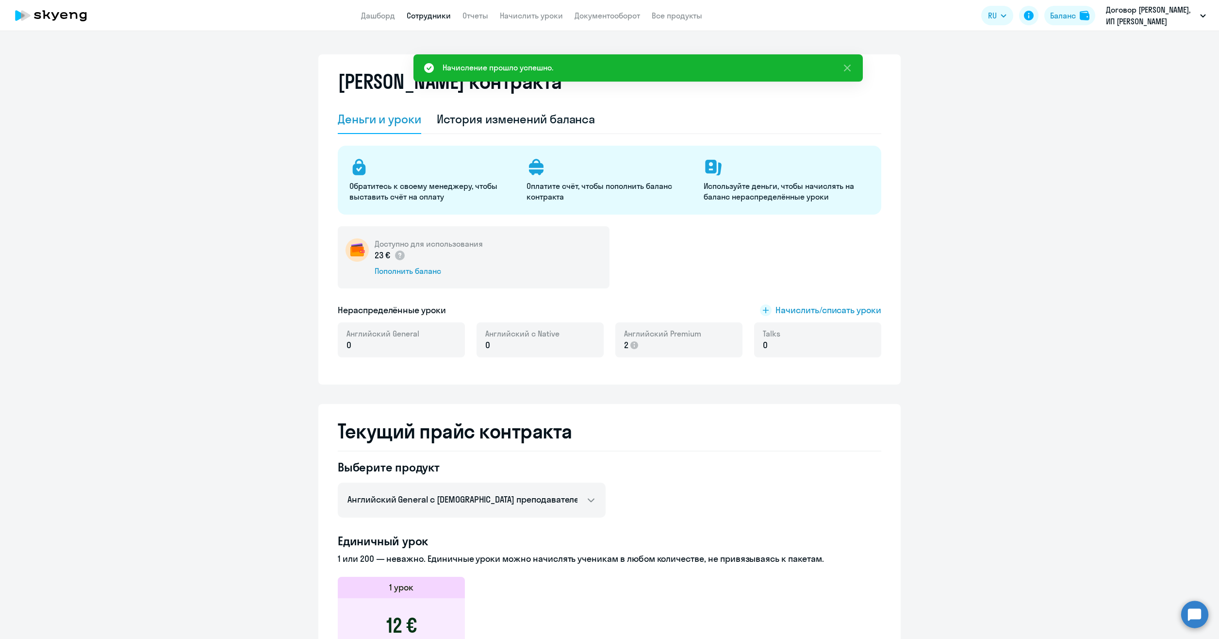
click at [430, 16] on link "Сотрудники" at bounding box center [429, 16] width 44 height 10
select select "30"
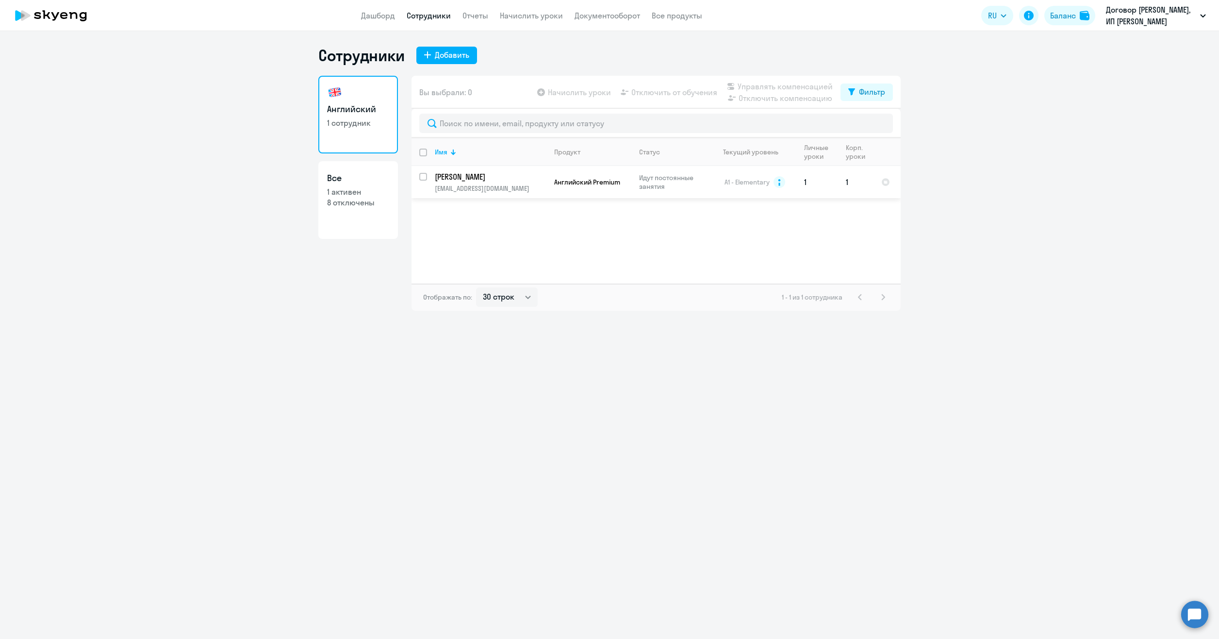
click at [471, 181] on p "[PERSON_NAME]" at bounding box center [490, 176] width 110 height 11
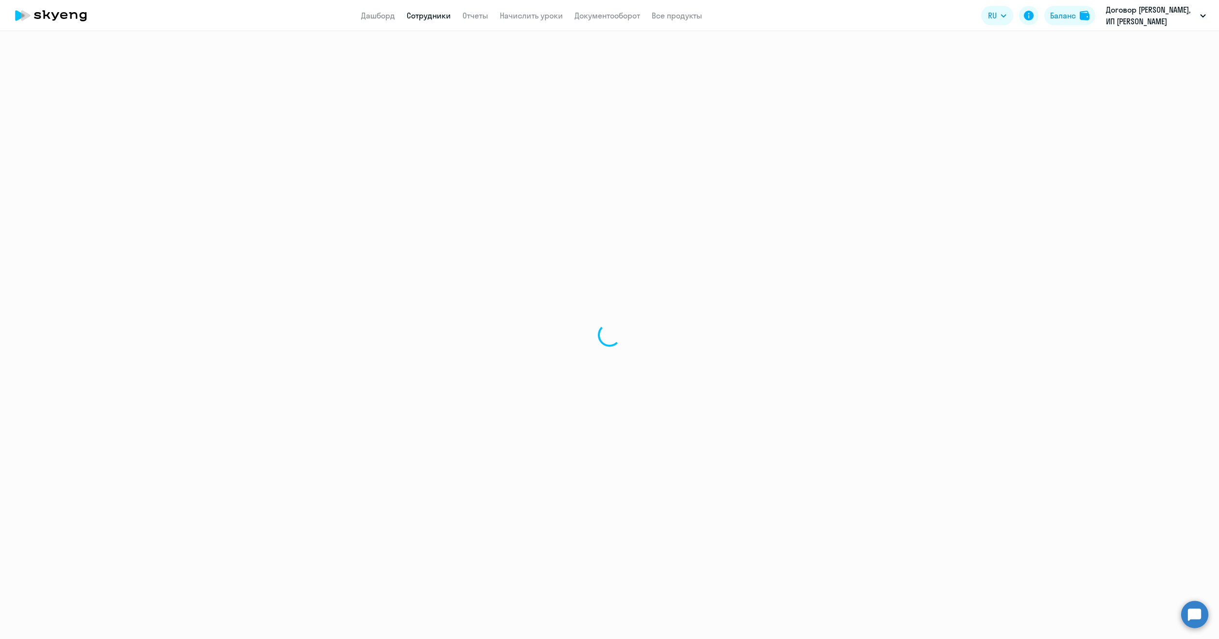
select select "english"
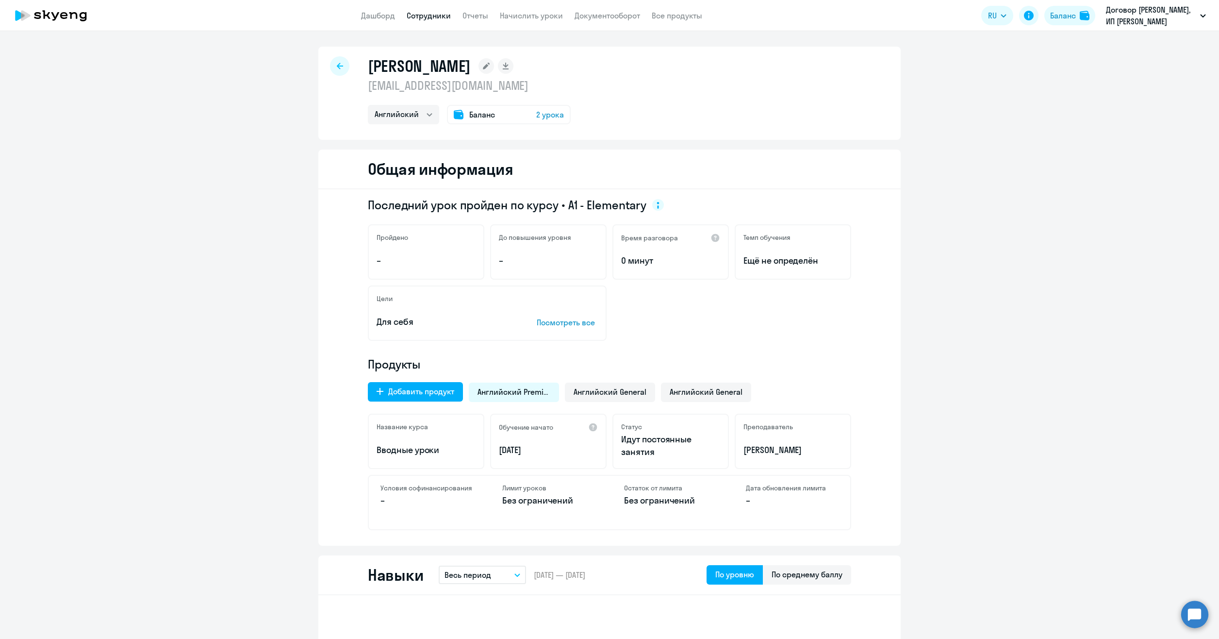
click at [549, 115] on span "2 урока" at bounding box center [550, 115] width 28 height 12
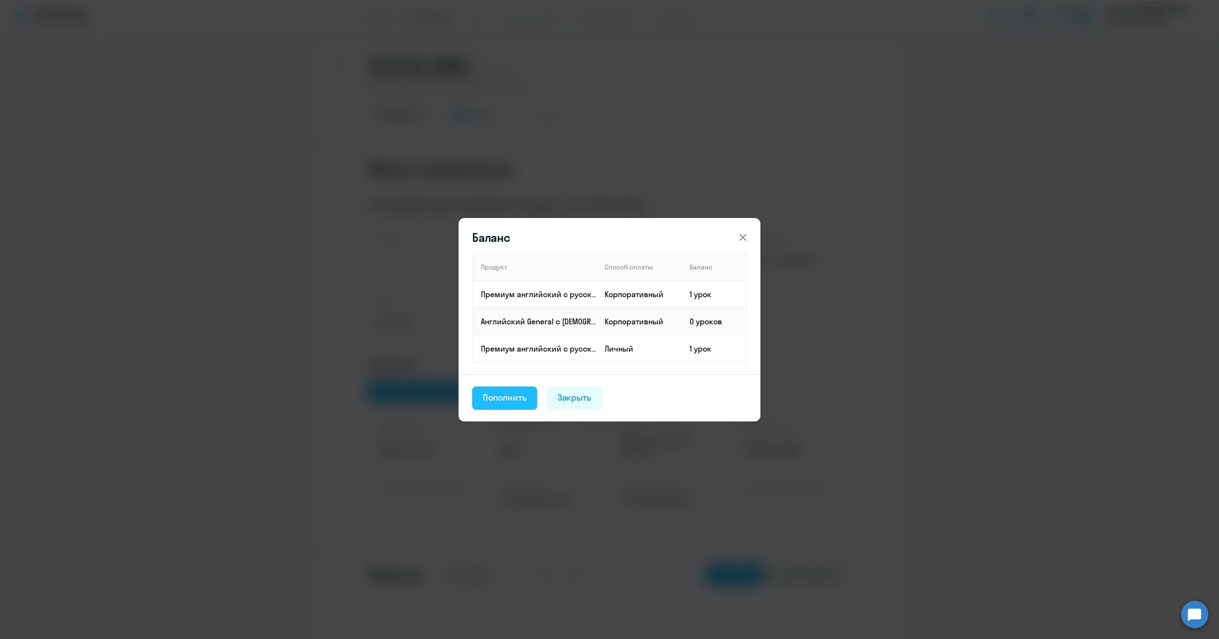
click at [517, 395] on div "Пополнить" at bounding box center [505, 397] width 44 height 13
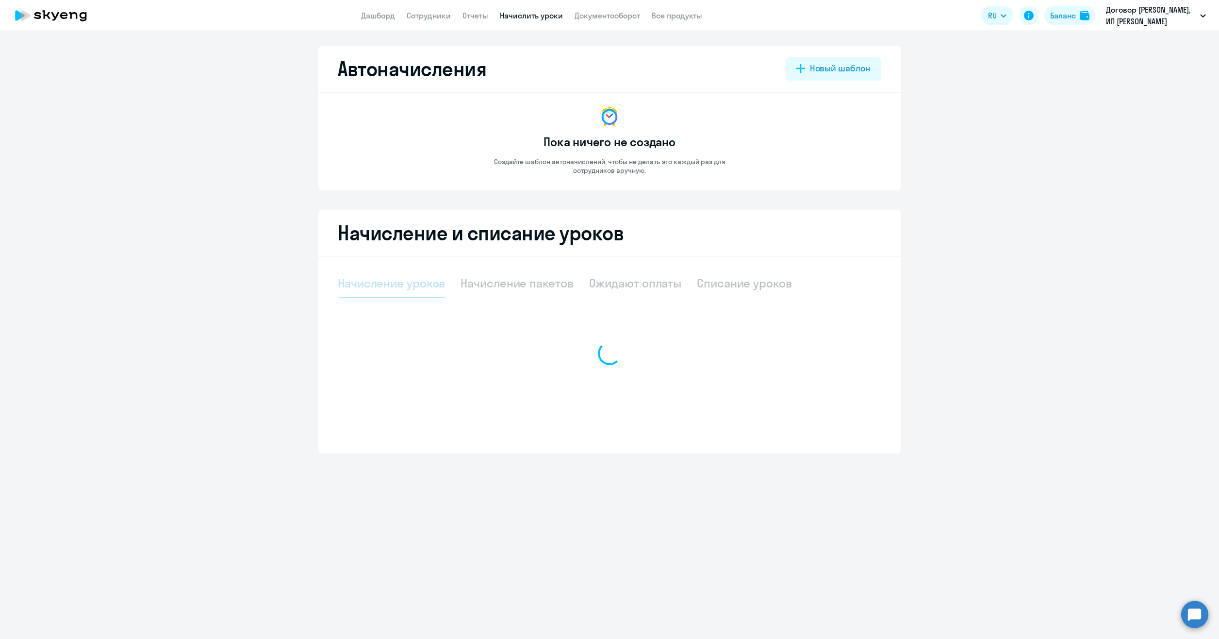
select select "10"
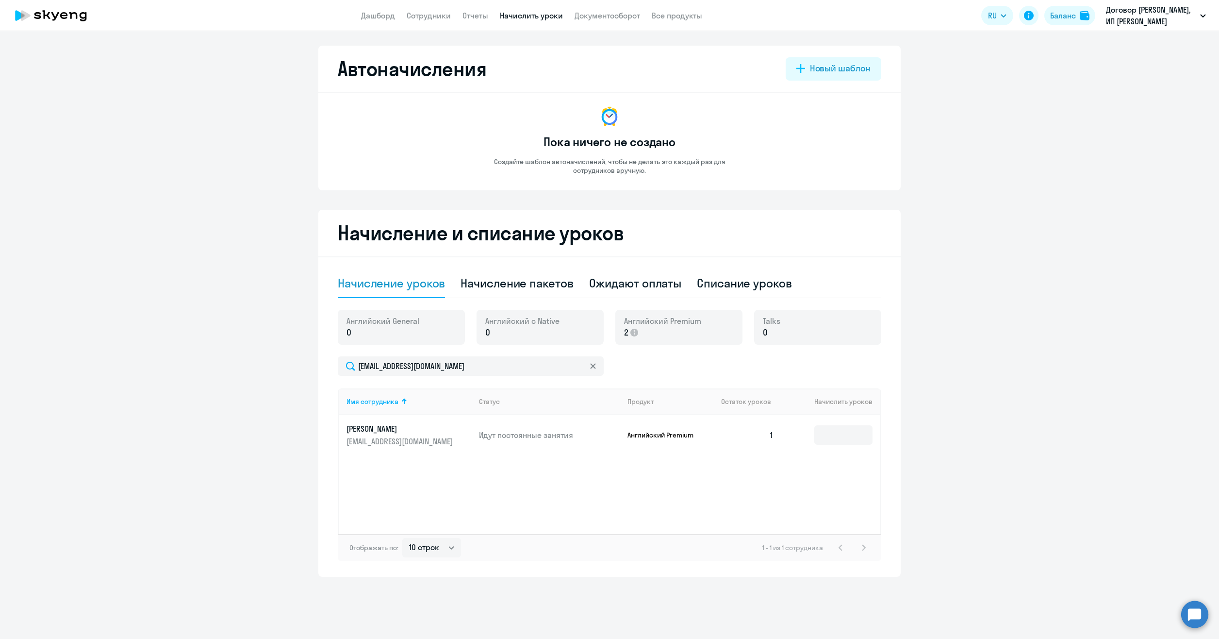
click at [677, 337] on p "2" at bounding box center [662, 332] width 77 height 13
click at [856, 434] on input at bounding box center [843, 434] width 58 height 19
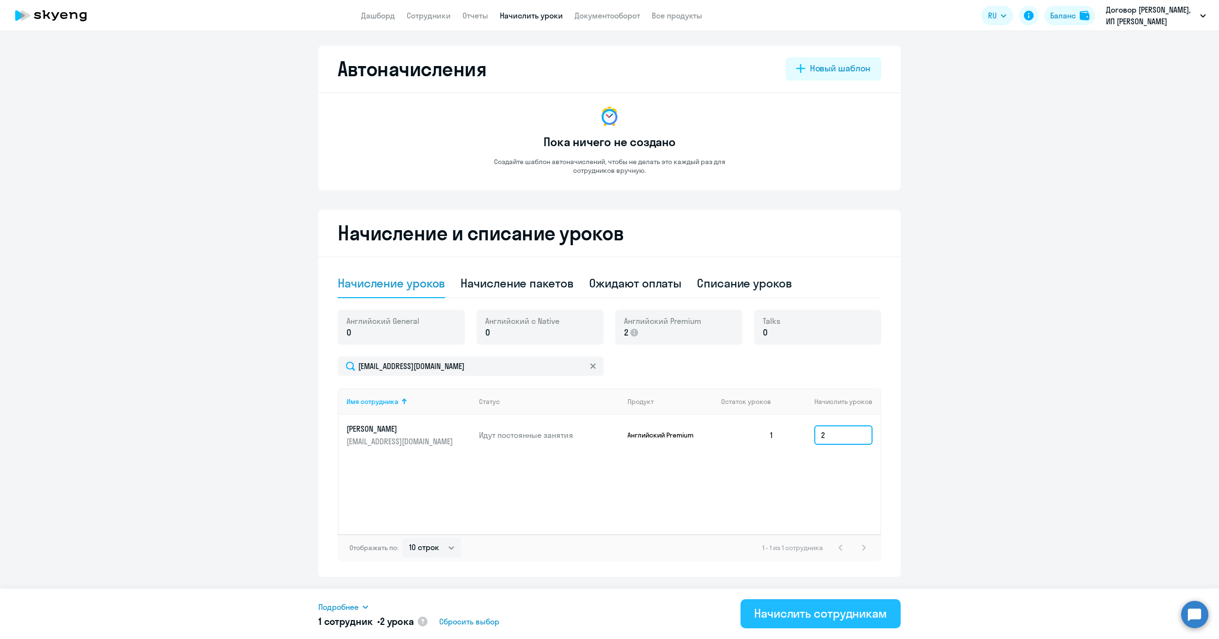
type input "2"
click at [806, 603] on button "Начислить сотрудникам" at bounding box center [820, 613] width 160 height 29
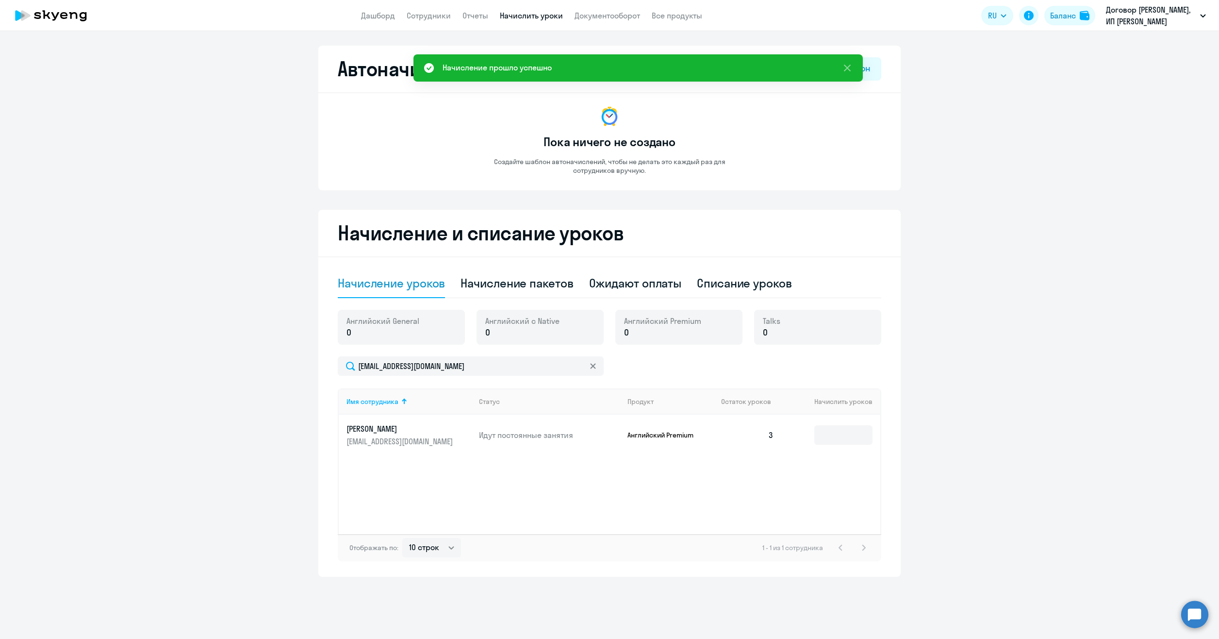
click at [836, 477] on div "Имя сотрудника Статус Продукт Остаток уроков Начислить уроков [PERSON_NAME] [PE…" at bounding box center [609, 461] width 543 height 146
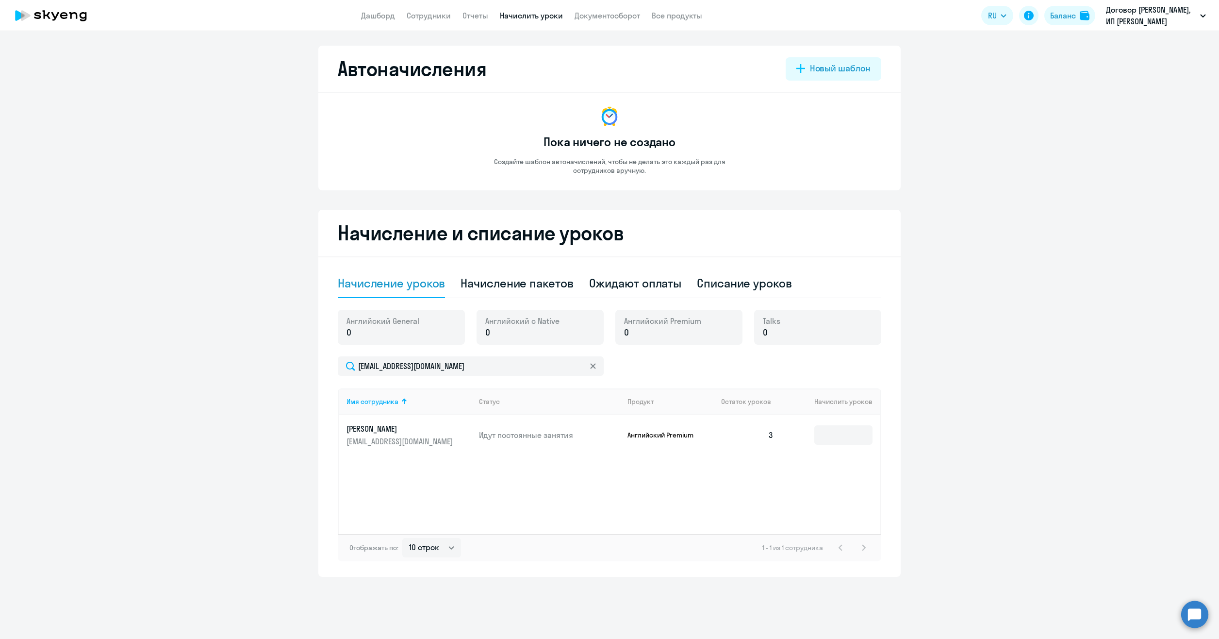
click at [739, 448] on td "3" at bounding box center [747, 434] width 68 height 41
drag, startPoint x: 194, startPoint y: 134, endPoint x: 286, endPoint y: 117, distance: 93.7
click at [194, 134] on ng-component "Автоначисления Новый шаблон Пока ничего не создано Создайте шаблон автоначислен…" at bounding box center [609, 311] width 1219 height 531
